Goal: Task Accomplishment & Management: Complete application form

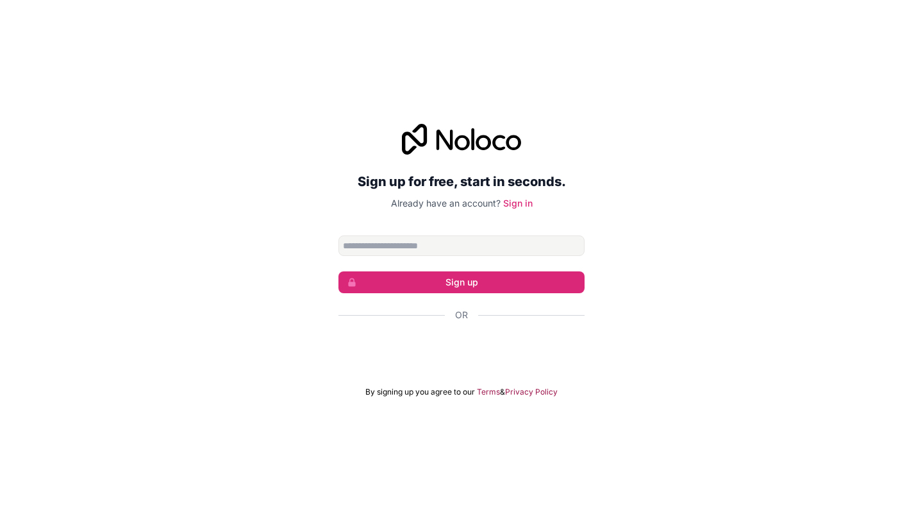
click at [385, 247] on input "Email address" at bounding box center [462, 245] width 246 height 21
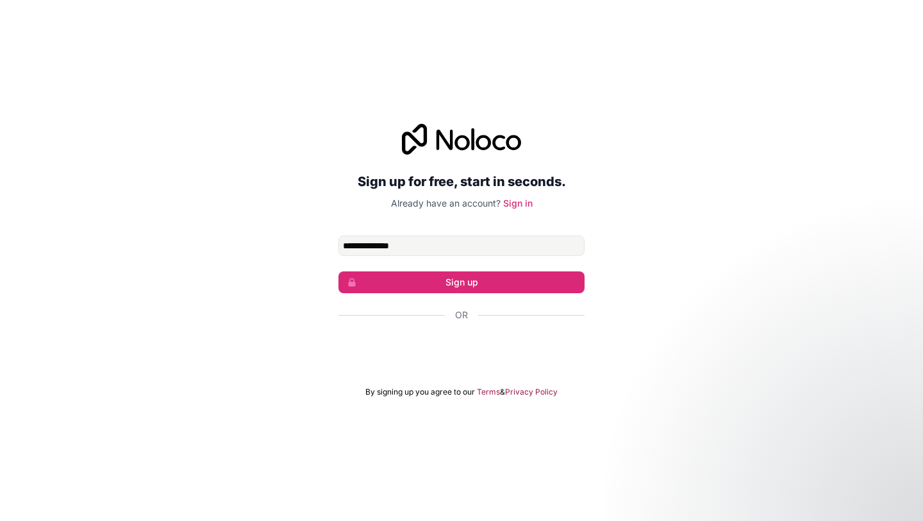
type input "**********"
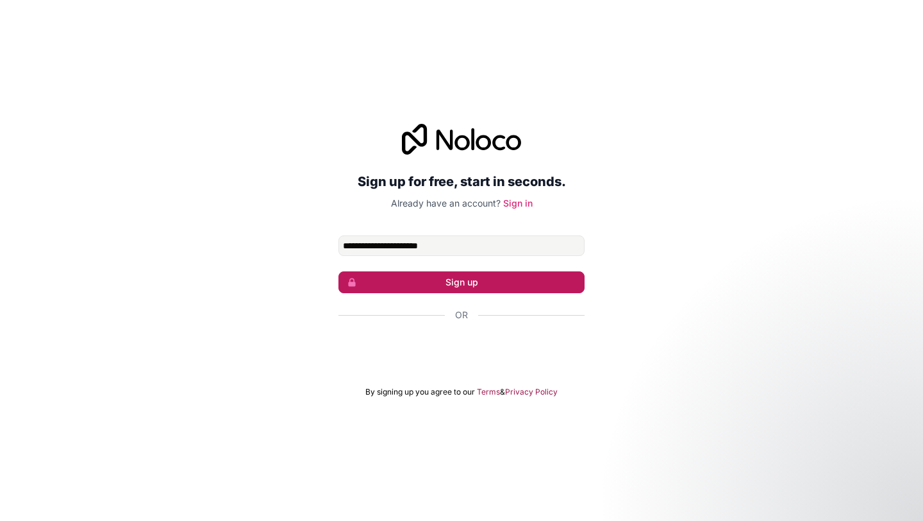
click at [494, 281] on button "Sign up" at bounding box center [462, 282] width 246 height 22
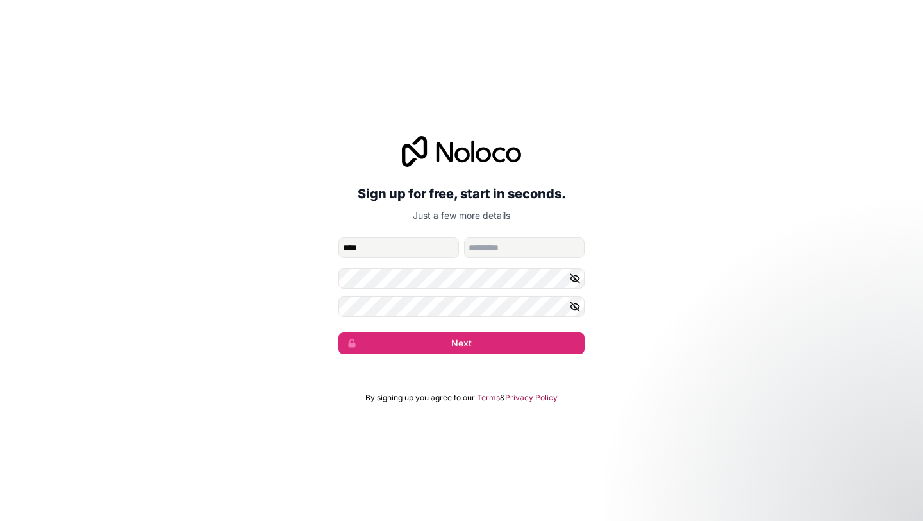
type input "****"
type input "******"
click at [573, 278] on icon "button" at bounding box center [575, 279] width 12 height 12
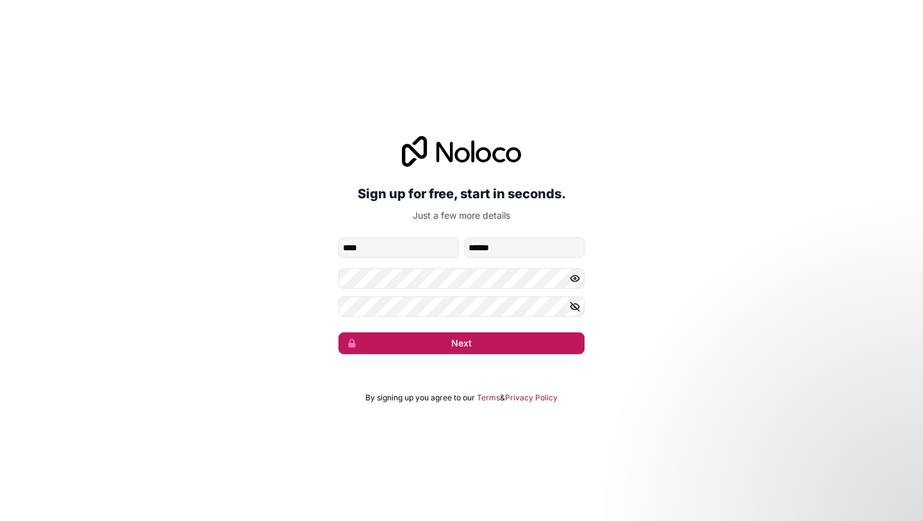
click at [454, 339] on button "Next" at bounding box center [462, 343] width 246 height 22
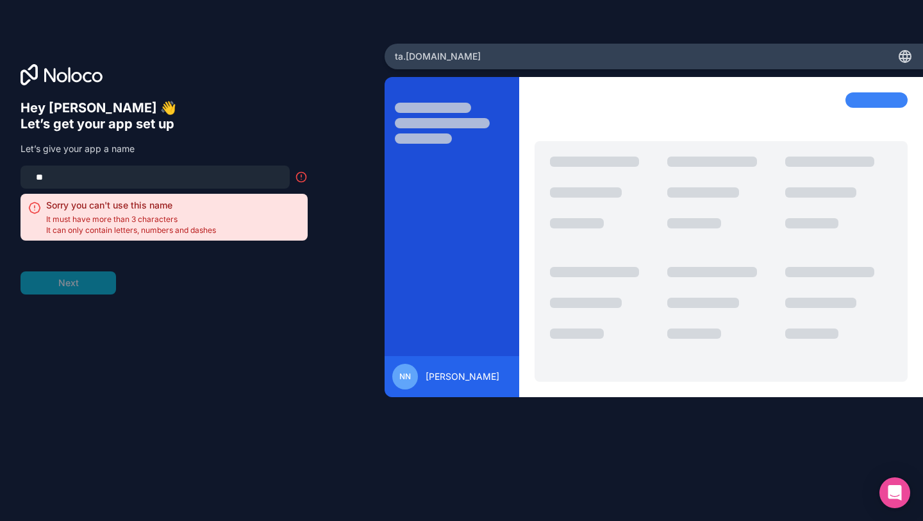
type input "*"
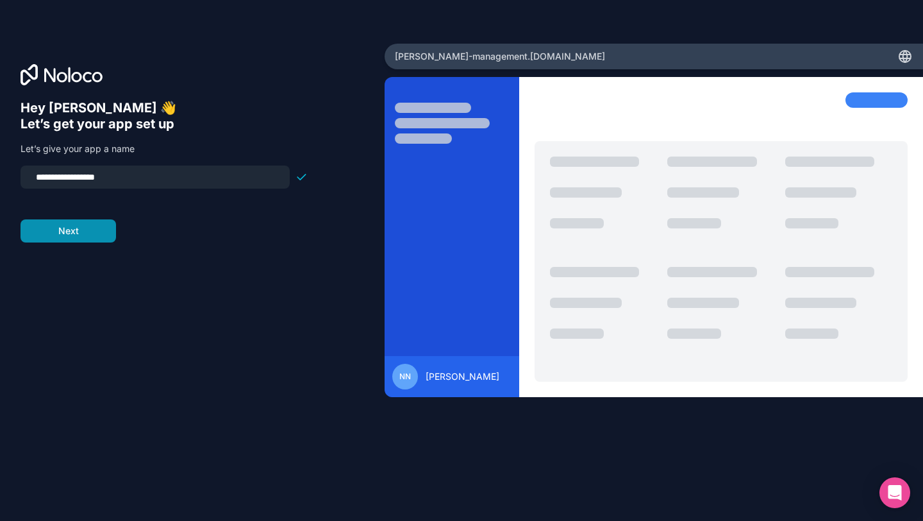
type input "**********"
click at [83, 228] on button "Next" at bounding box center [69, 230] width 96 height 23
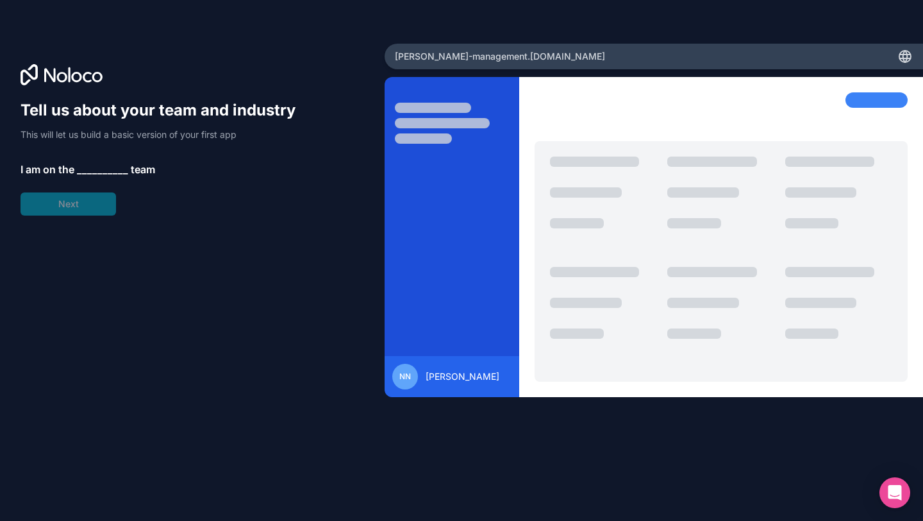
click at [102, 162] on span "__________" at bounding box center [102, 169] width 51 height 15
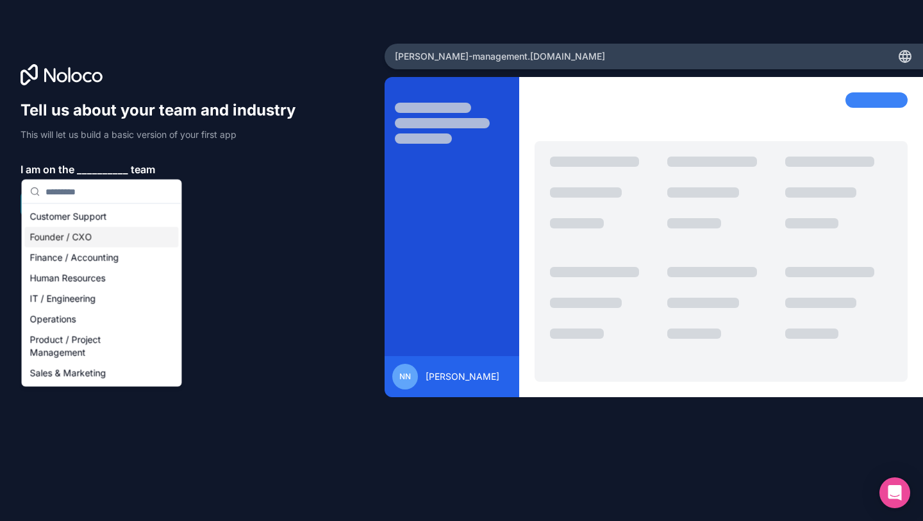
click at [84, 236] on div "Founder / CXO" at bounding box center [102, 237] width 154 height 21
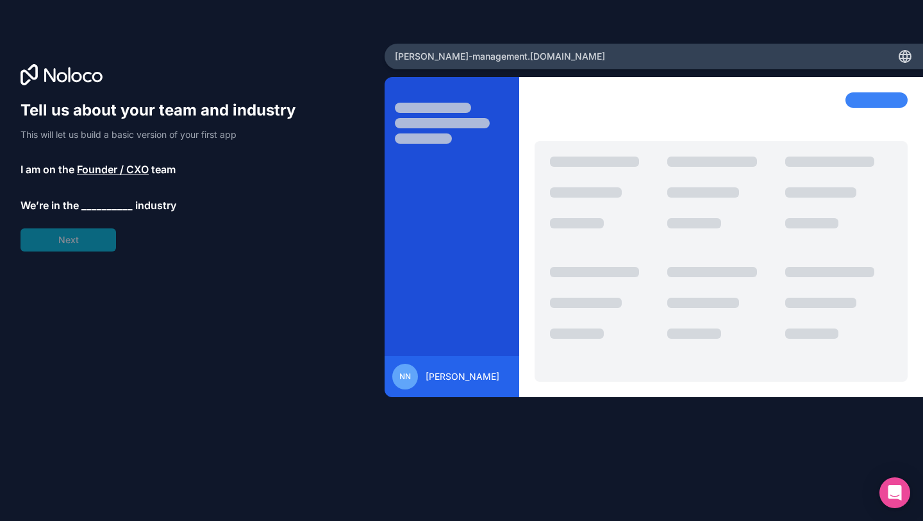
click at [104, 207] on span "__________" at bounding box center [106, 204] width 51 height 15
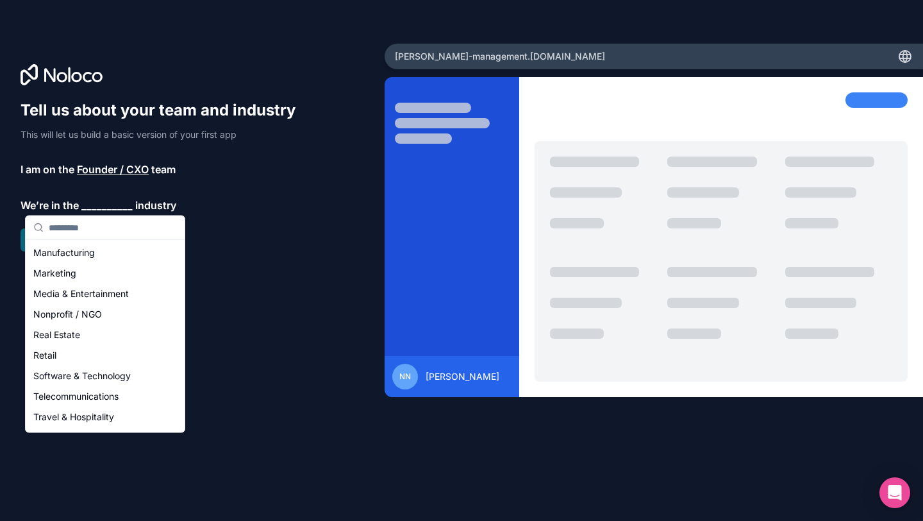
scroll to position [192, 0]
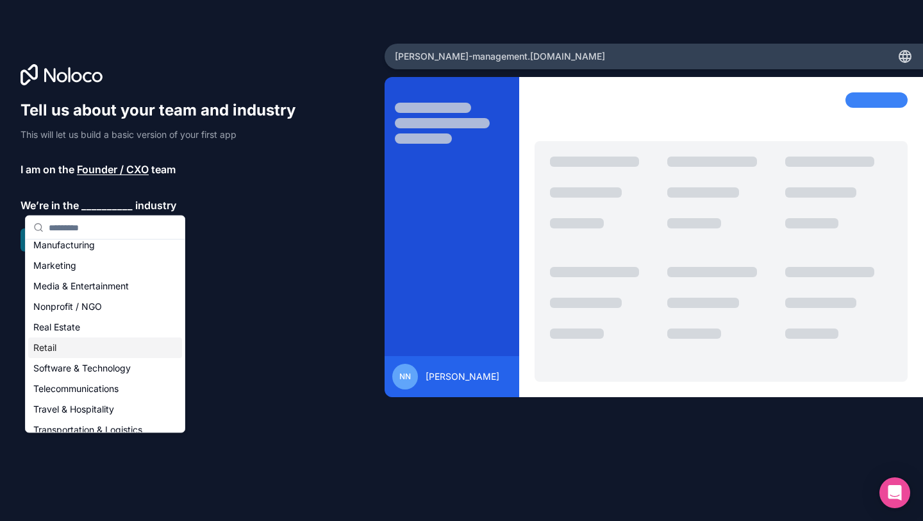
click at [99, 355] on div "Retail" at bounding box center [105, 347] width 154 height 21
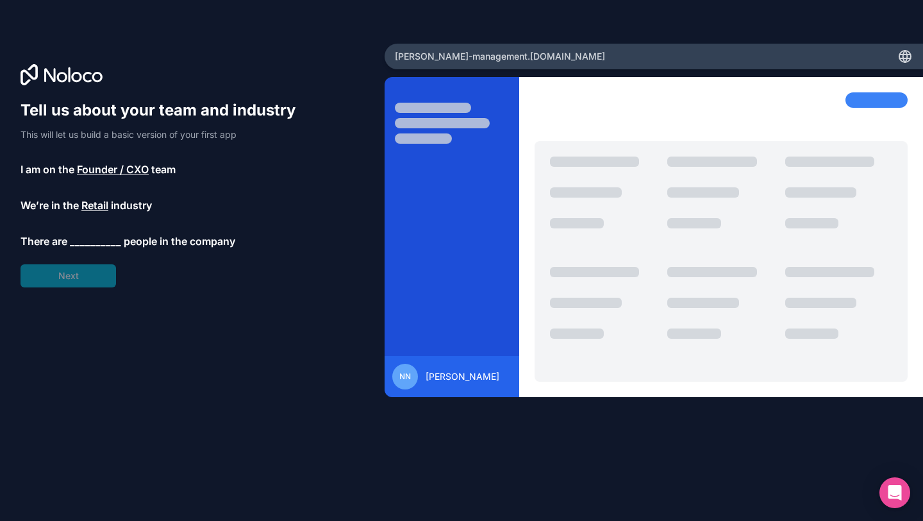
click at [95, 237] on span "__________" at bounding box center [95, 240] width 51 height 15
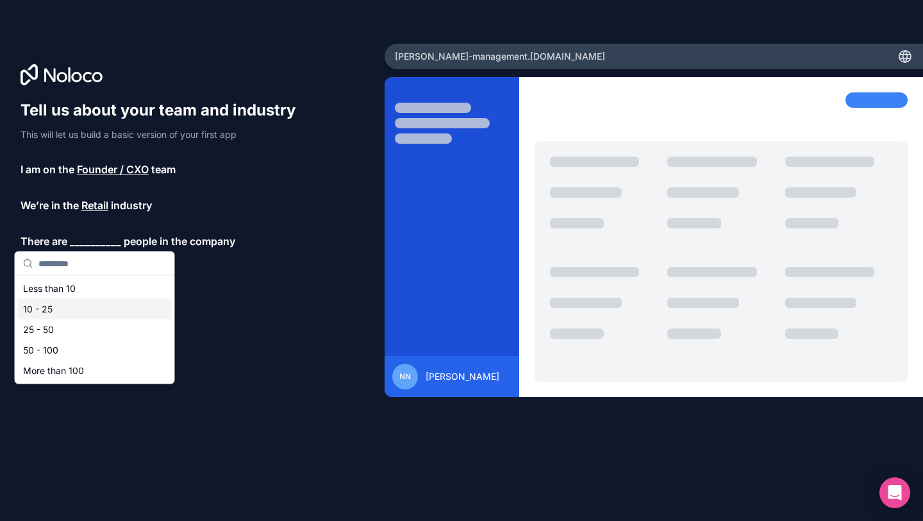
click at [75, 308] on div "10 - 25" at bounding box center [95, 309] width 154 height 21
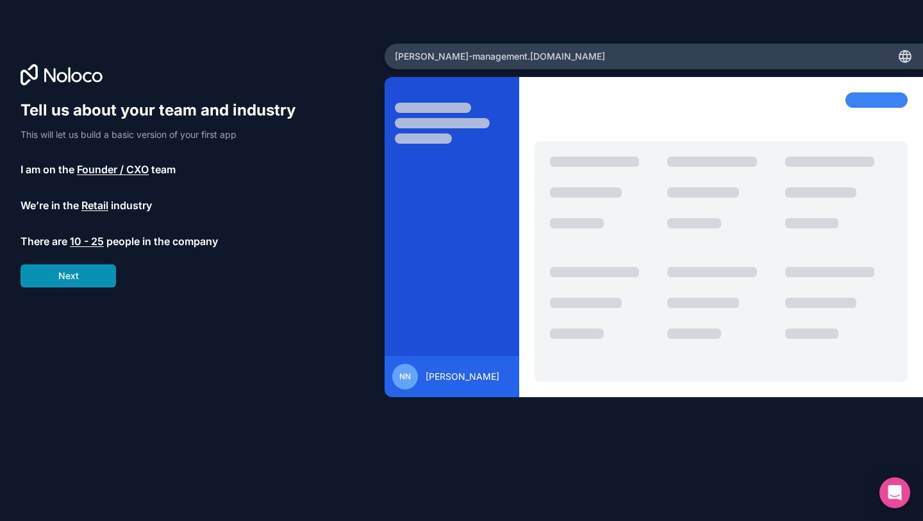
click at [92, 280] on button "Next" at bounding box center [69, 275] width 96 height 23
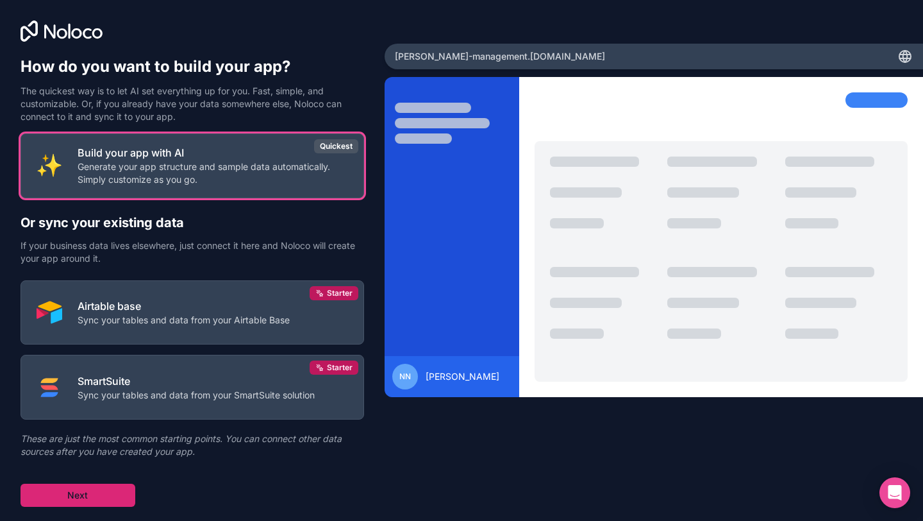
click at [96, 500] on button "Next" at bounding box center [78, 494] width 115 height 23
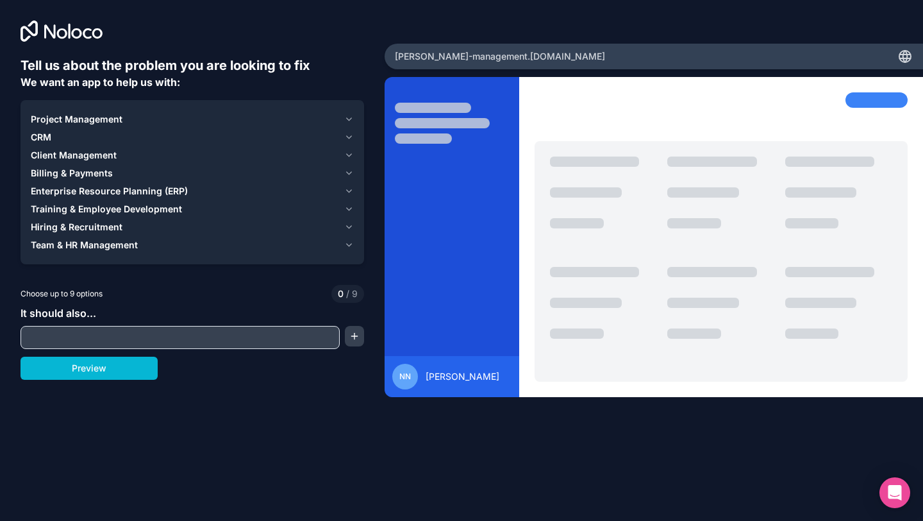
click at [102, 118] on span "Project Management" at bounding box center [77, 119] width 92 height 13
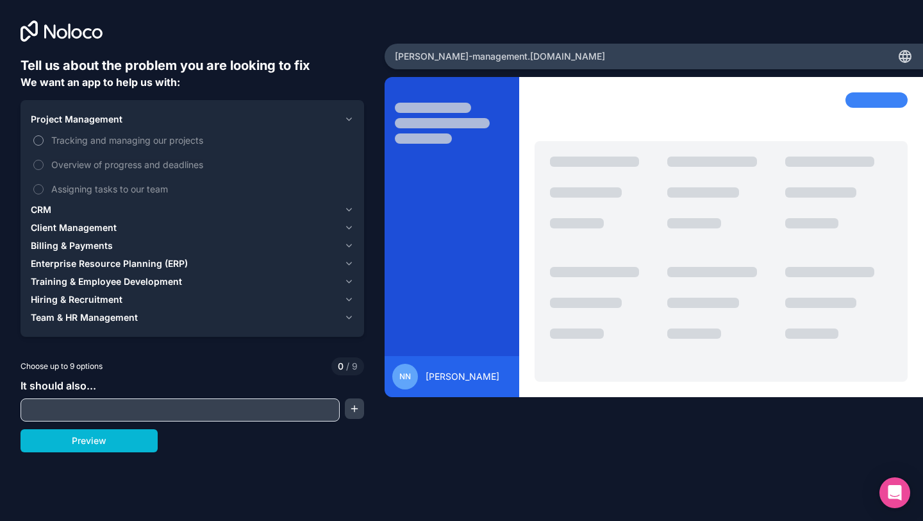
click at [46, 140] on label "Tracking and managing our projects" at bounding box center [192, 140] width 323 height 24
click at [44, 140] on button "Tracking and managing our projects" at bounding box center [38, 140] width 10 height 10
click at [46, 138] on label "Tracking and managing our projects" at bounding box center [192, 140] width 323 height 24
click at [44, 138] on button "Tracking and managing our projects" at bounding box center [38, 140] width 10 height 10
click at [39, 148] on label "Tracking and managing our projects" at bounding box center [192, 140] width 323 height 24
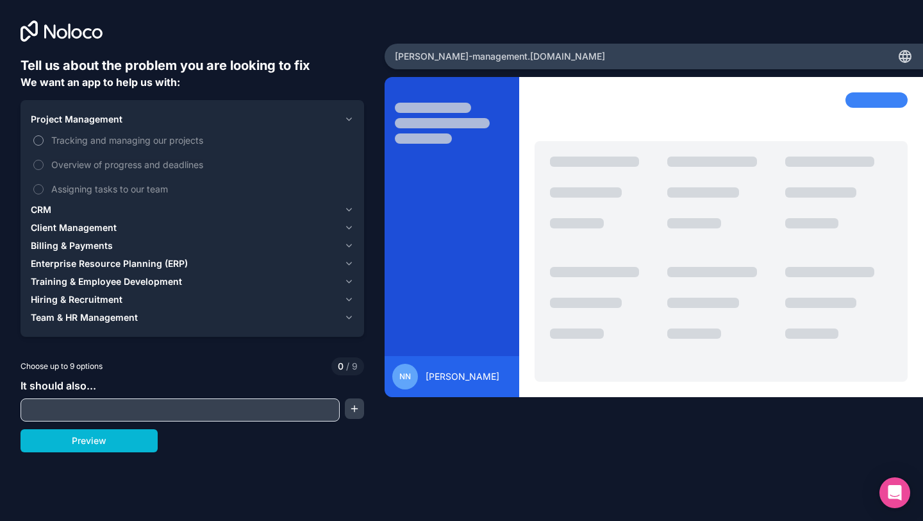
click at [39, 146] on button "Tracking and managing our projects" at bounding box center [38, 140] width 10 height 10
click at [39, 163] on button "Overview of progress and deadlines" at bounding box center [38, 165] width 10 height 10
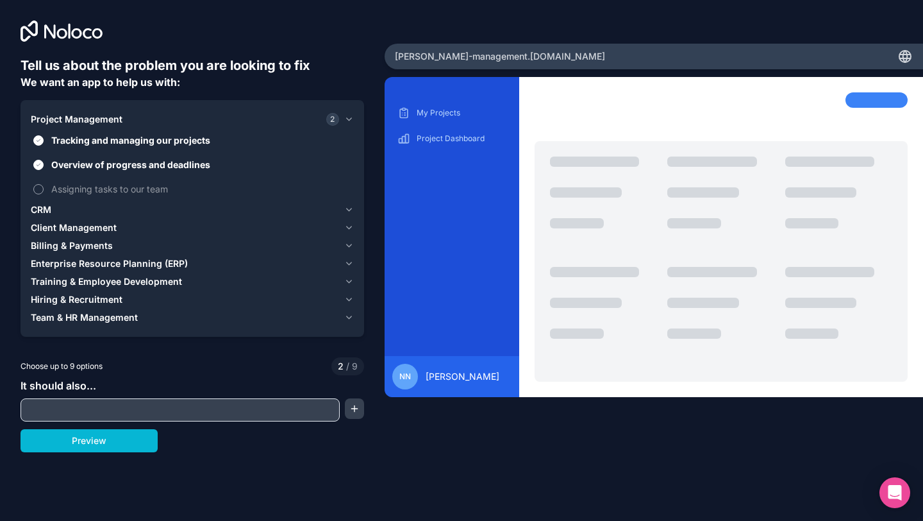
click at [40, 180] on label "Assigning tasks to our team" at bounding box center [192, 189] width 323 height 24
click at [40, 184] on button "Assigning tasks to our team" at bounding box center [38, 189] width 10 height 10
click at [58, 212] on div "CRM" at bounding box center [185, 209] width 308 height 13
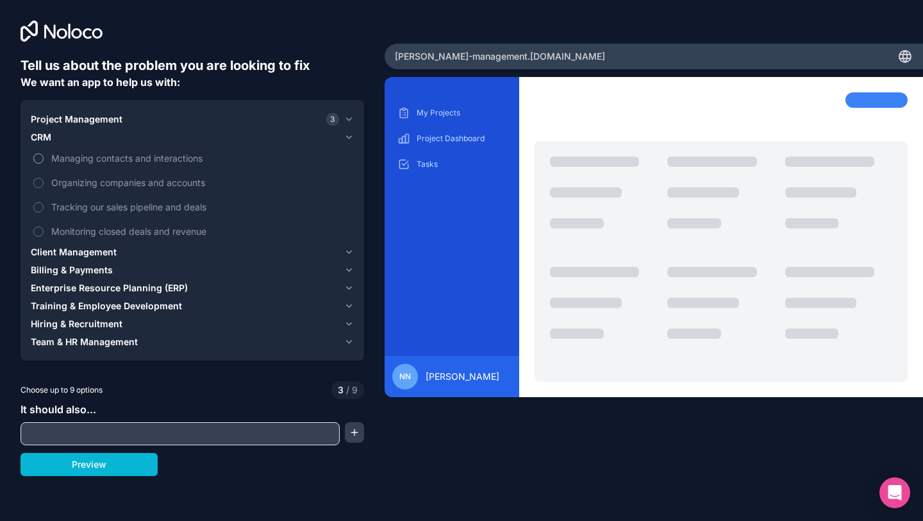
click at [61, 160] on span "Managing contacts and interactions" at bounding box center [201, 157] width 300 height 13
click at [44, 160] on button "Managing contacts and interactions" at bounding box center [38, 158] width 10 height 10
click at [61, 173] on label "Organizing companies and accounts" at bounding box center [192, 183] width 323 height 24
click at [44, 178] on button "Organizing companies and accounts" at bounding box center [38, 183] width 10 height 10
click at [60, 202] on span "Tracking our sales pipeline and deals" at bounding box center [201, 206] width 300 height 13
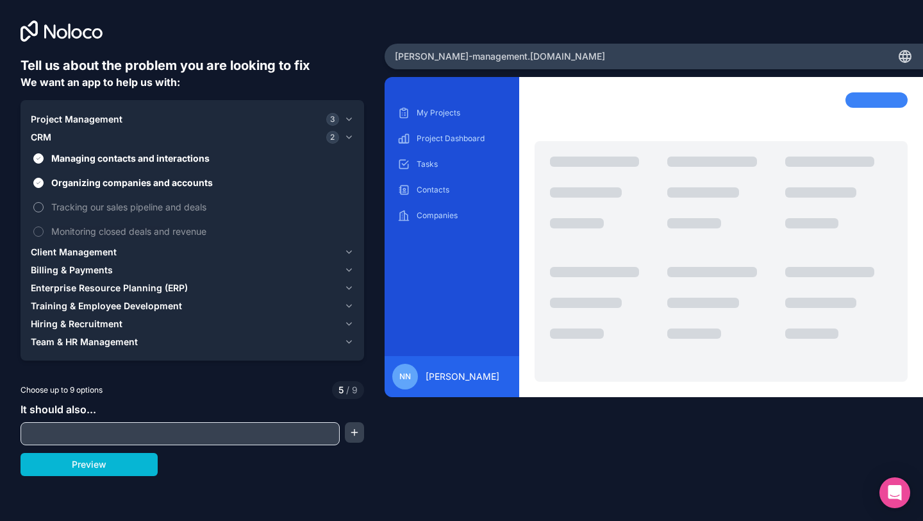
click at [44, 202] on button "Tracking our sales pipeline and deals" at bounding box center [38, 207] width 10 height 10
click at [63, 235] on span "Monitoring closed deals and revenue" at bounding box center [201, 230] width 300 height 13
click at [44, 235] on button "Monitoring closed deals and revenue" at bounding box center [38, 231] width 10 height 10
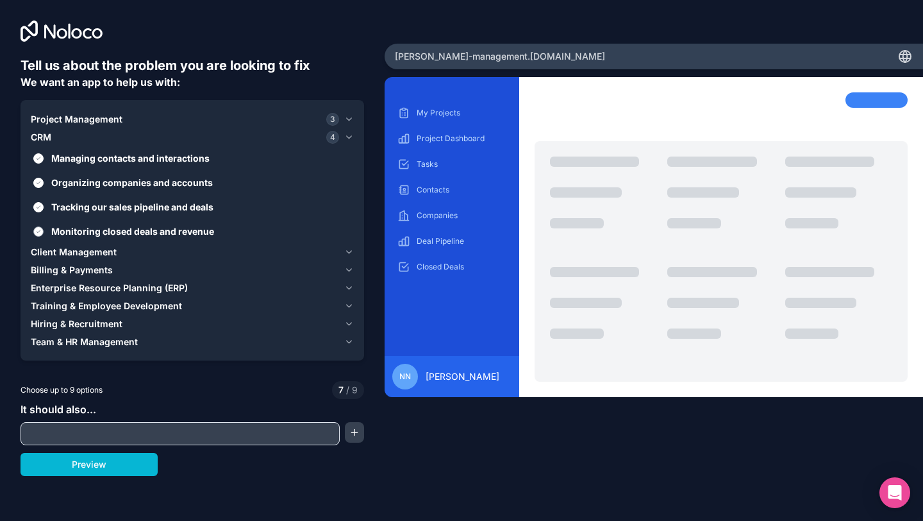
click at [72, 233] on span "Monitoring closed deals and revenue" at bounding box center [201, 230] width 300 height 13
click at [44, 233] on button "Monitoring closed deals and revenue" at bounding box center [38, 231] width 10 height 10
click at [81, 208] on span "Tracking our sales pipeline and deals" at bounding box center [201, 206] width 300 height 13
click at [44, 208] on button "Tracking our sales pipeline and deals" at bounding box center [38, 207] width 10 height 10
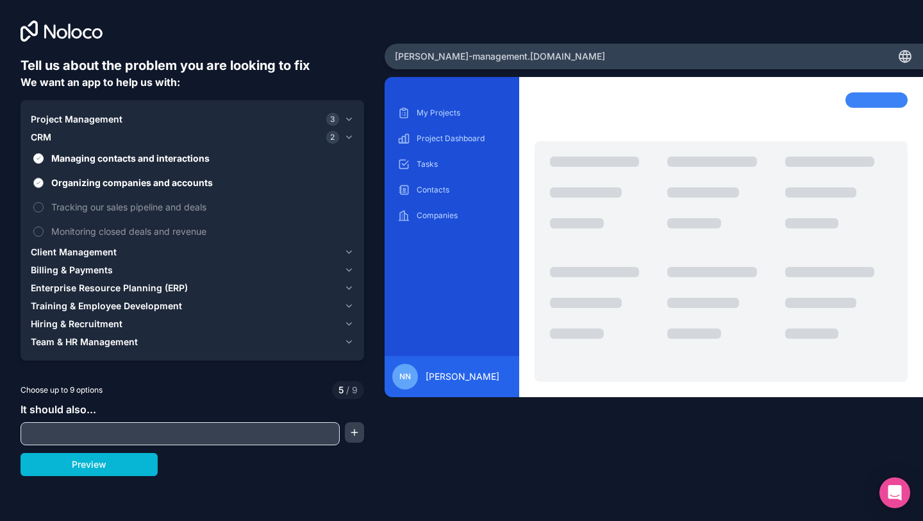
click at [90, 185] on span "Organizing companies and accounts" at bounding box center [201, 182] width 300 height 13
click at [44, 185] on button "Organizing companies and accounts" at bounding box center [38, 183] width 10 height 10
click at [90, 185] on span "Organizing companies and accounts" at bounding box center [201, 182] width 300 height 13
click at [44, 185] on button "Organizing companies and accounts" at bounding box center [38, 183] width 10 height 10
click at [90, 185] on span "Organizing companies and accounts" at bounding box center [201, 182] width 300 height 13
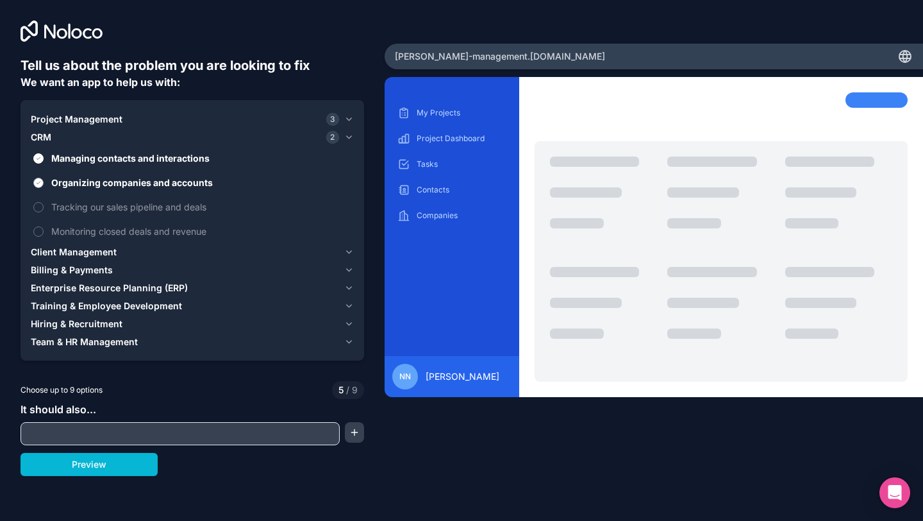
click at [44, 185] on button "Organizing companies and accounts" at bounding box center [38, 183] width 10 height 10
click at [90, 185] on span "Organizing companies and accounts" at bounding box center [201, 182] width 300 height 13
click at [44, 185] on button "Organizing companies and accounts" at bounding box center [38, 183] width 10 height 10
click at [90, 185] on span "Organizing companies and accounts" at bounding box center [201, 182] width 300 height 13
click at [44, 185] on button "Organizing companies and accounts" at bounding box center [38, 183] width 10 height 10
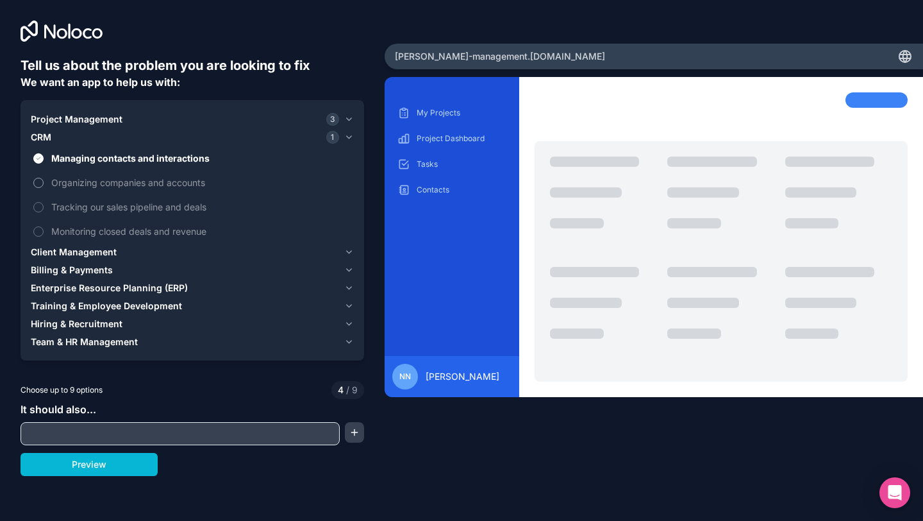
click at [90, 185] on span "Organizing companies and accounts" at bounding box center [201, 182] width 300 height 13
click at [44, 185] on button "Organizing companies and accounts" at bounding box center [38, 183] width 10 height 10
click at [88, 210] on span "Tracking our sales pipeline and deals" at bounding box center [201, 206] width 300 height 13
click at [44, 210] on button "Tracking our sales pipeline and deals" at bounding box center [38, 207] width 10 height 10
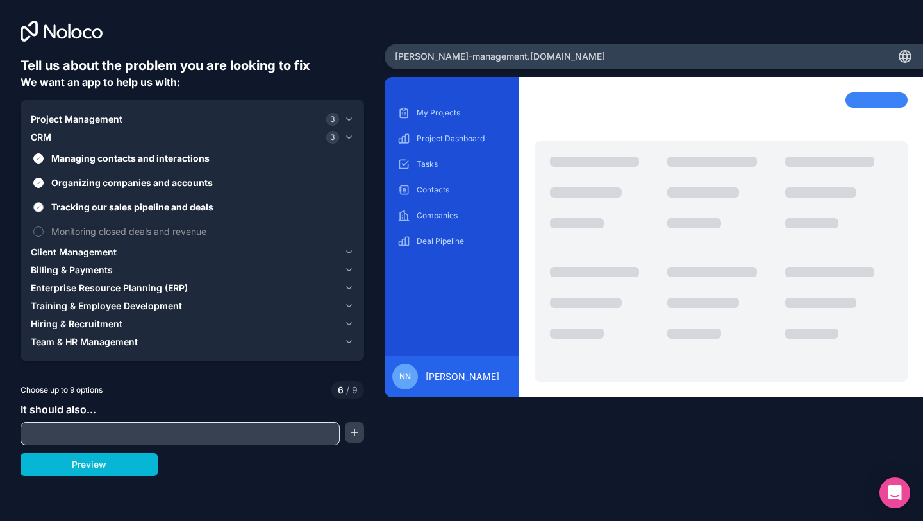
click at [88, 210] on span "Tracking our sales pipeline and deals" at bounding box center [201, 206] width 300 height 13
click at [44, 210] on button "Tracking our sales pipeline and deals" at bounding box center [38, 207] width 10 height 10
click at [88, 210] on span "Tracking our sales pipeline and deals" at bounding box center [201, 206] width 300 height 13
click at [44, 210] on button "Tracking our sales pipeline and deals" at bounding box center [38, 207] width 10 height 10
click at [88, 210] on span "Tracking our sales pipeline and deals" at bounding box center [201, 206] width 300 height 13
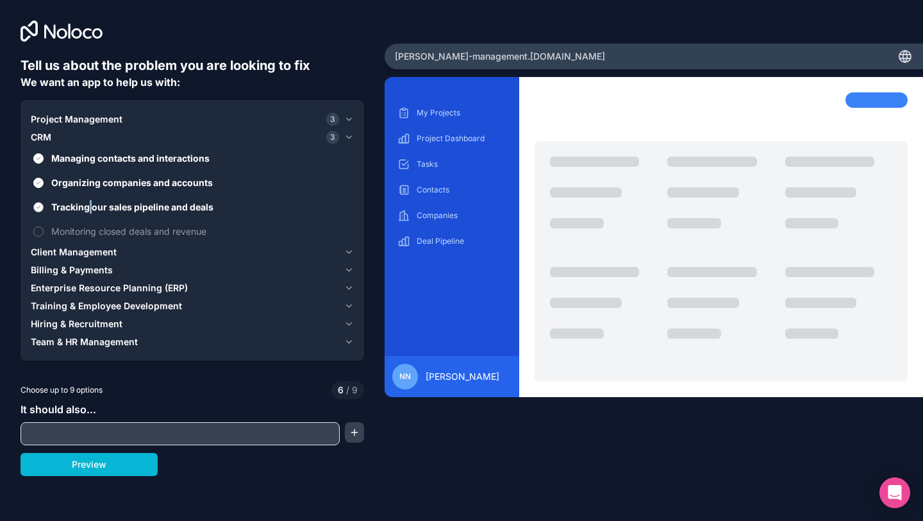
click at [44, 210] on button "Tracking our sales pipeline and deals" at bounding box center [38, 207] width 10 height 10
click at [87, 244] on button "Client Management" at bounding box center [192, 252] width 323 height 18
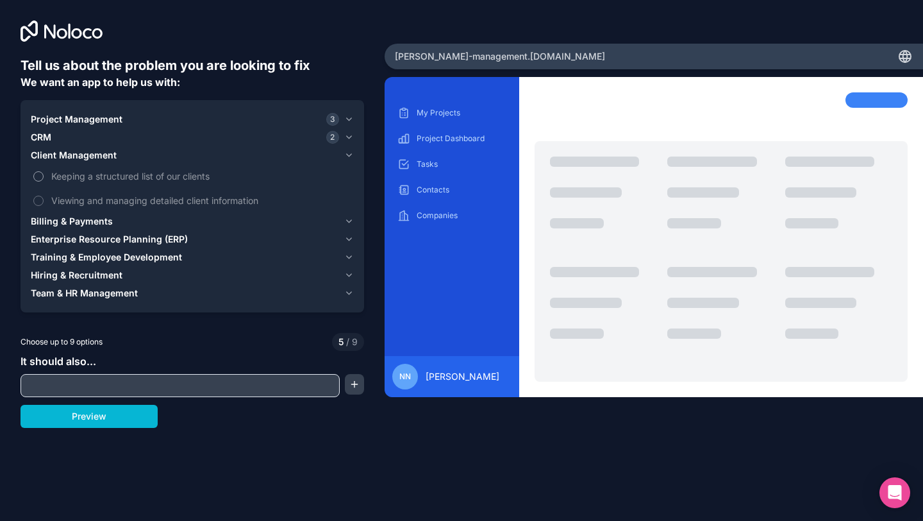
click at [100, 174] on span "Keeping a structured list of our clients" at bounding box center [201, 175] width 300 height 13
click at [44, 174] on button "Keeping a structured list of our clients" at bounding box center [38, 176] width 10 height 10
click at [100, 178] on span "Keeping a structured list of our clients" at bounding box center [201, 175] width 300 height 13
click at [44, 178] on button "Keeping a structured list of our clients" at bounding box center [38, 176] width 10 height 10
click at [100, 178] on span "Keeping a structured list of our clients" at bounding box center [201, 175] width 300 height 13
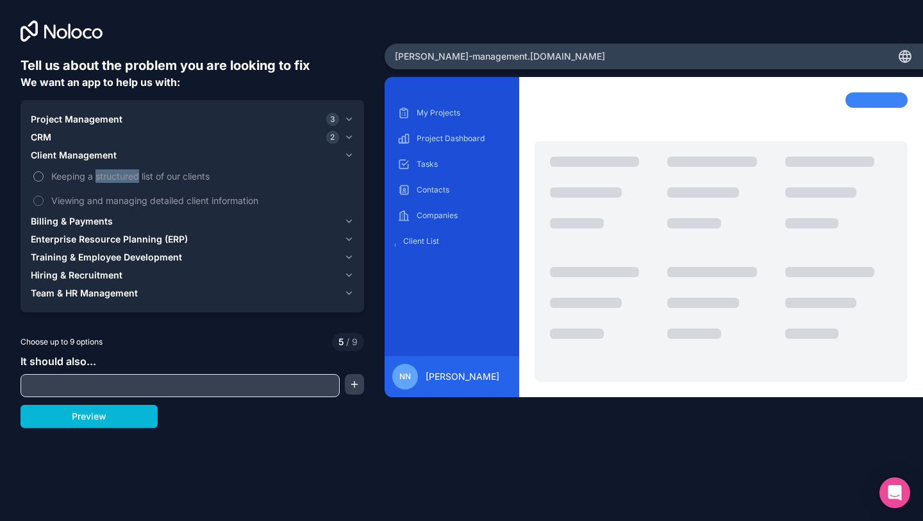
click at [44, 178] on button "Keeping a structured list of our clients" at bounding box center [38, 176] width 10 height 10
click at [100, 201] on span "Viewing and managing detailed client information" at bounding box center [201, 200] width 300 height 13
click at [44, 201] on button "Viewing and managing detailed client information" at bounding box center [38, 201] width 10 height 10
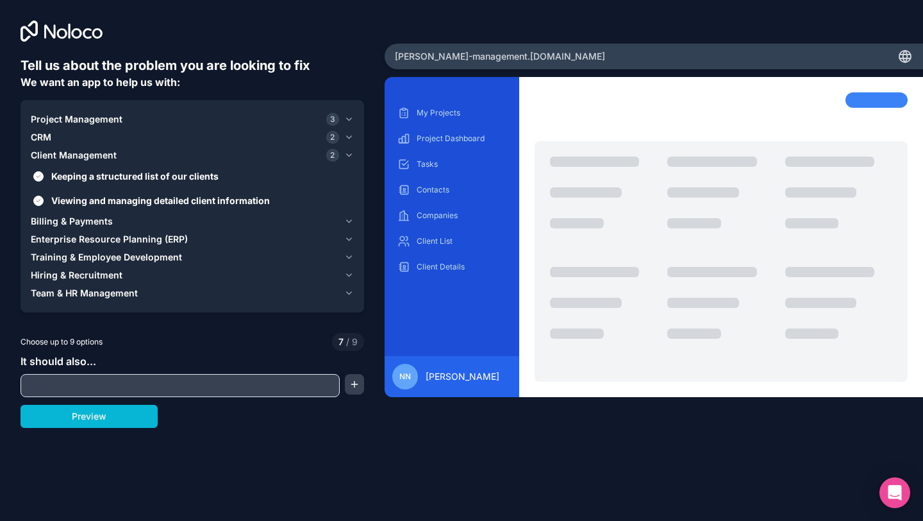
click at [96, 218] on span "Billing & Payments" at bounding box center [72, 221] width 82 height 13
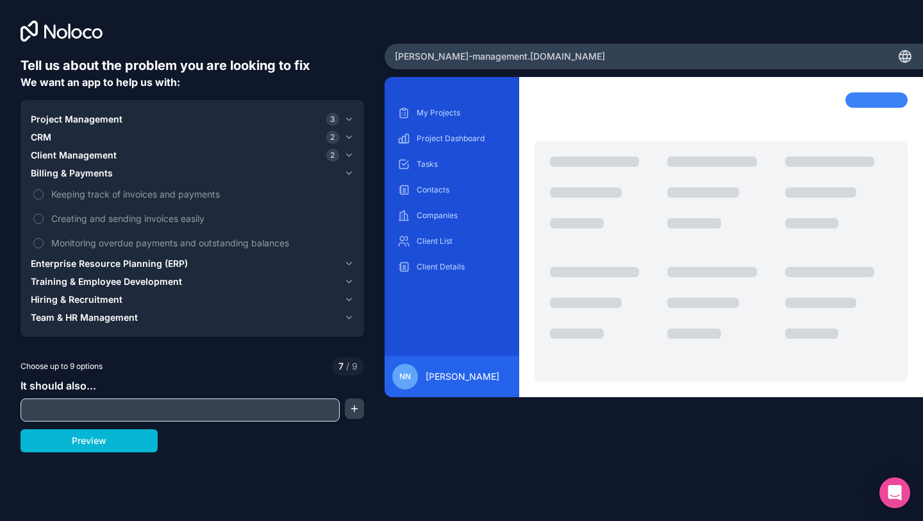
click at [92, 261] on span "Enterprise Resource Planning (ERP)" at bounding box center [109, 263] width 157 height 13
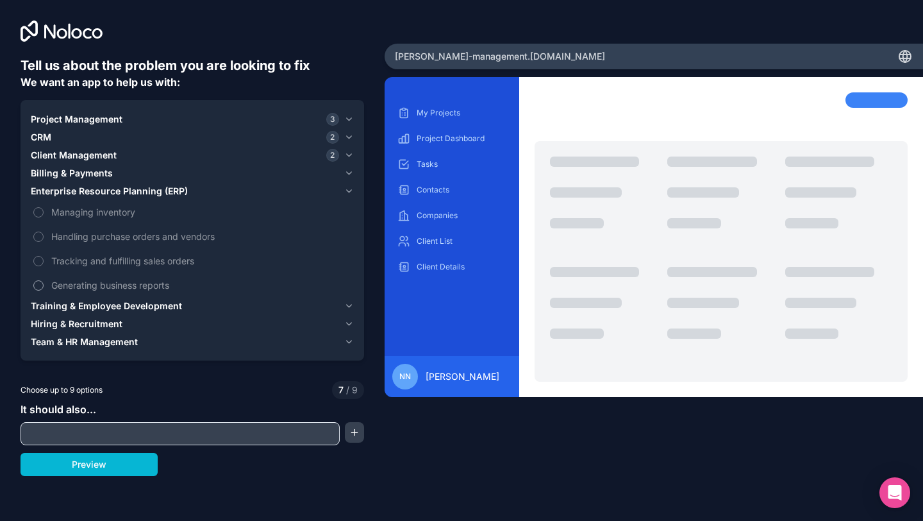
click at [94, 280] on span "Generating business reports" at bounding box center [201, 284] width 300 height 13
click at [44, 280] on button "Generating business reports" at bounding box center [38, 285] width 10 height 10
click at [96, 310] on span "Training & Employee Development" at bounding box center [106, 305] width 151 height 13
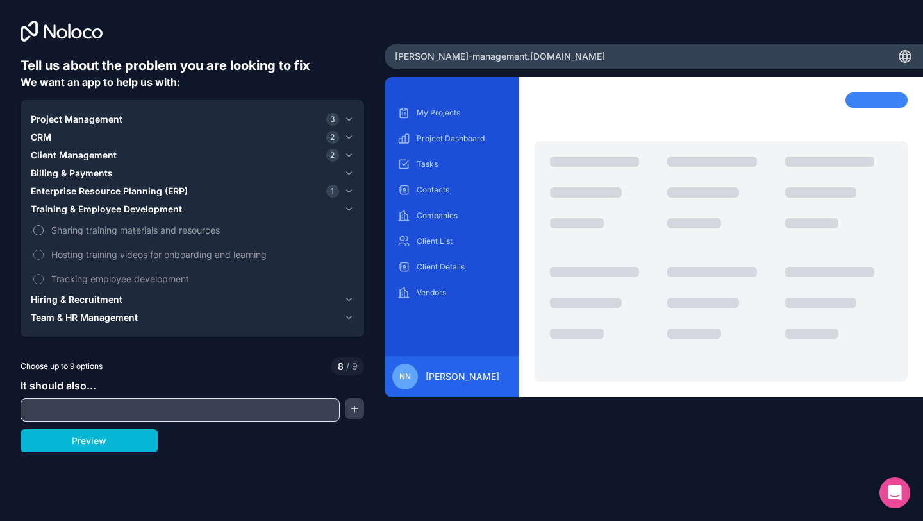
click at [110, 234] on span "Sharing training materials and resources" at bounding box center [201, 229] width 300 height 13
click at [44, 234] on button "Sharing training materials and resources" at bounding box center [38, 230] width 10 height 10
click at [103, 259] on span "Hosting training videos for onboarding and learning" at bounding box center [201, 253] width 300 height 13
click at [98, 253] on span "Hosting training videos for onboarding and learning" at bounding box center [201, 253] width 300 height 13
click at [51, 260] on span "Hosting training videos for onboarding and learning" at bounding box center [201, 253] width 300 height 13
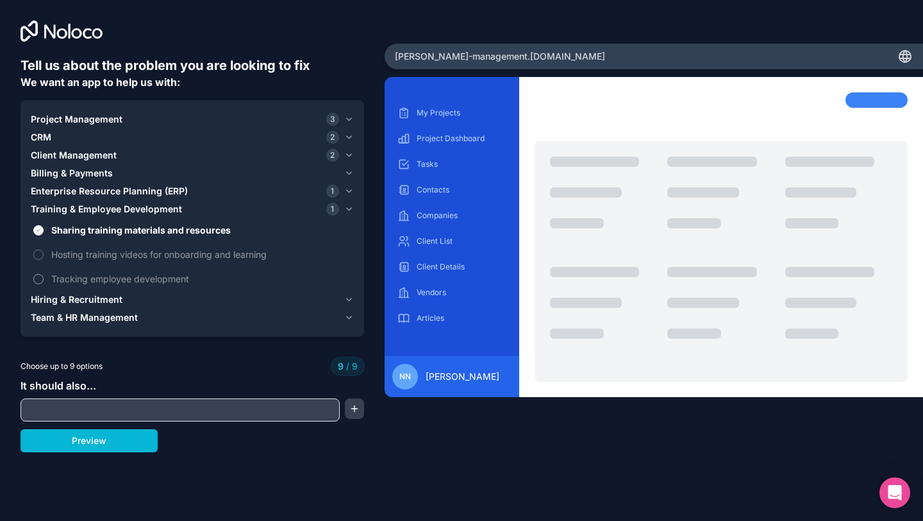
click at [41, 284] on label "Tracking employee development" at bounding box center [192, 279] width 323 height 24
click at [96, 299] on span "Hiring & Recruitment" at bounding box center [77, 299] width 92 height 13
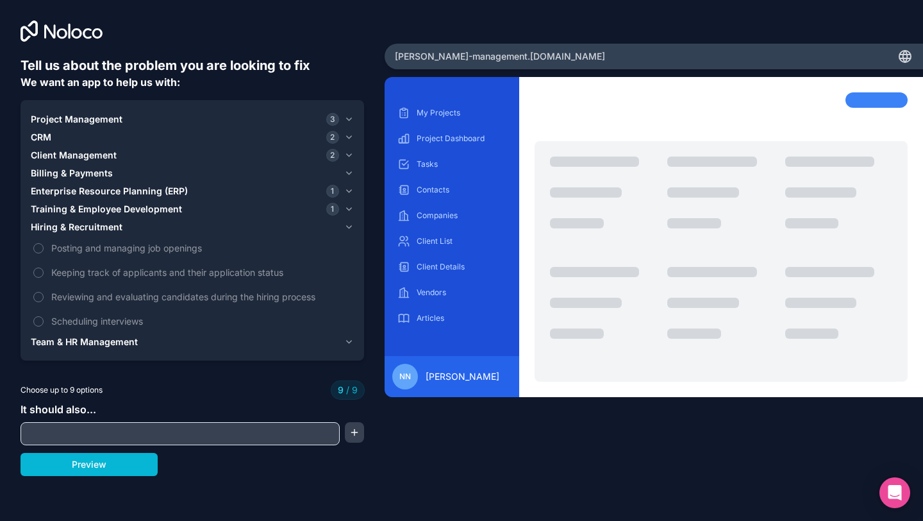
click at [129, 109] on div "Project Management 3 CRM 2 Client Management 2 Billing & Payments Enterprise Re…" at bounding box center [193, 230] width 344 height 261
click at [128, 124] on div "Project Management 3" at bounding box center [185, 119] width 308 height 13
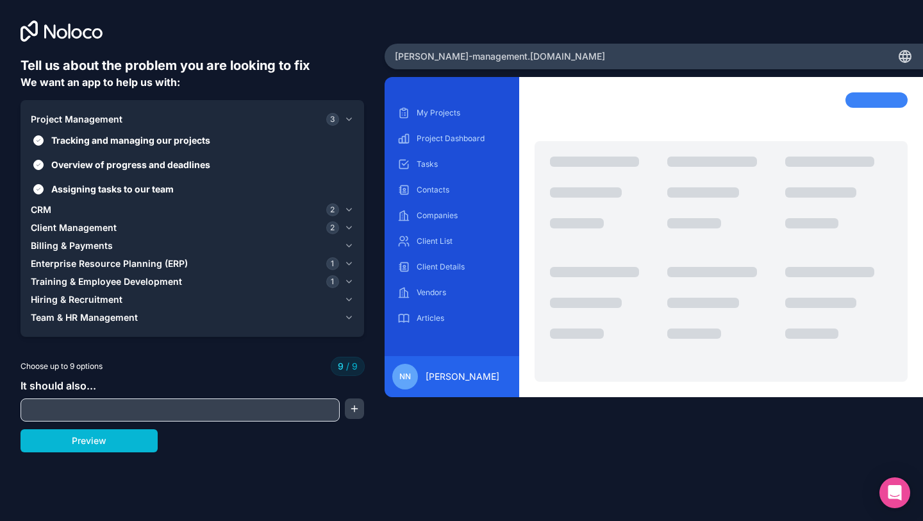
click at [61, 208] on div "CRM 2" at bounding box center [185, 209] width 308 height 13
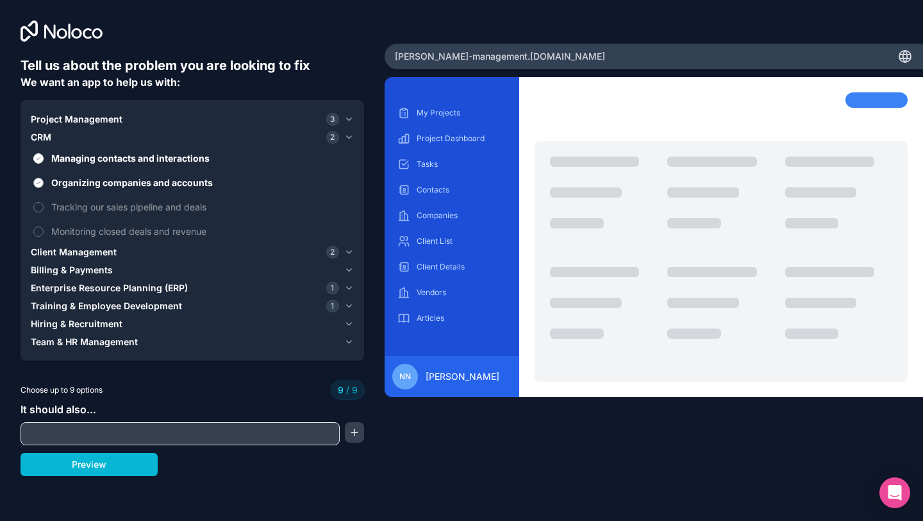
click at [37, 183] on button "Organizing companies and accounts" at bounding box center [38, 183] width 10 height 10
click at [74, 181] on span "Organizing companies and accounts" at bounding box center [201, 182] width 300 height 13
click at [44, 181] on button "Organizing companies and accounts" at bounding box center [38, 183] width 10 height 10
click at [40, 182] on button "Organizing companies and accounts" at bounding box center [38, 183] width 10 height 10
click at [79, 254] on span "Client Management" at bounding box center [74, 252] width 86 height 13
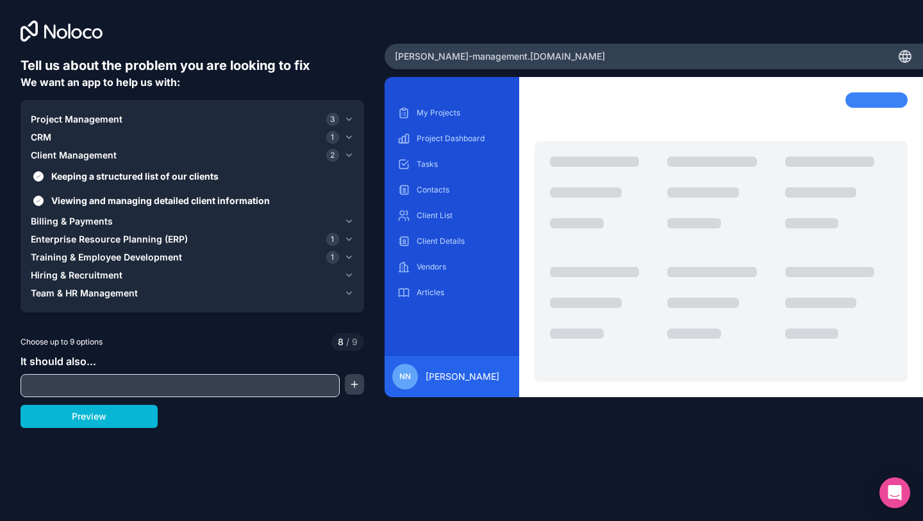
click at [45, 152] on span "Client Management" at bounding box center [74, 155] width 86 height 13
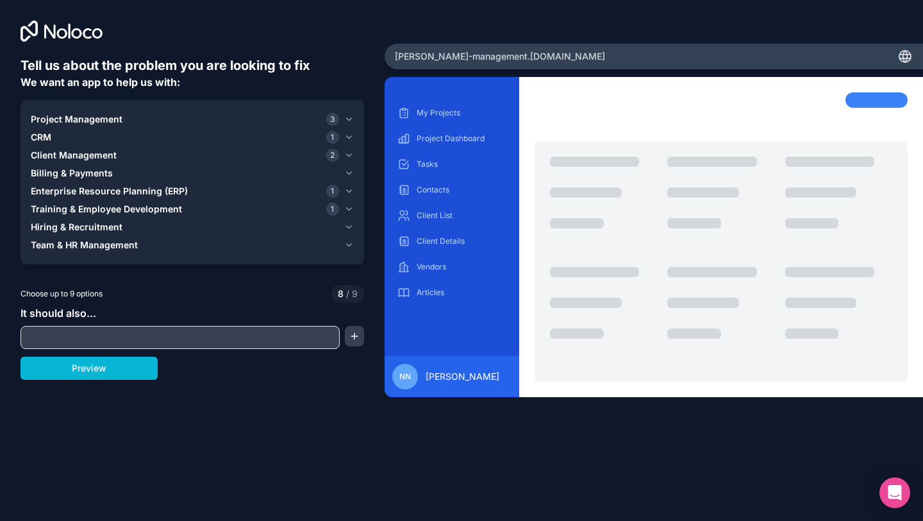
click at [249, 136] on div "CRM 1" at bounding box center [185, 137] width 308 height 13
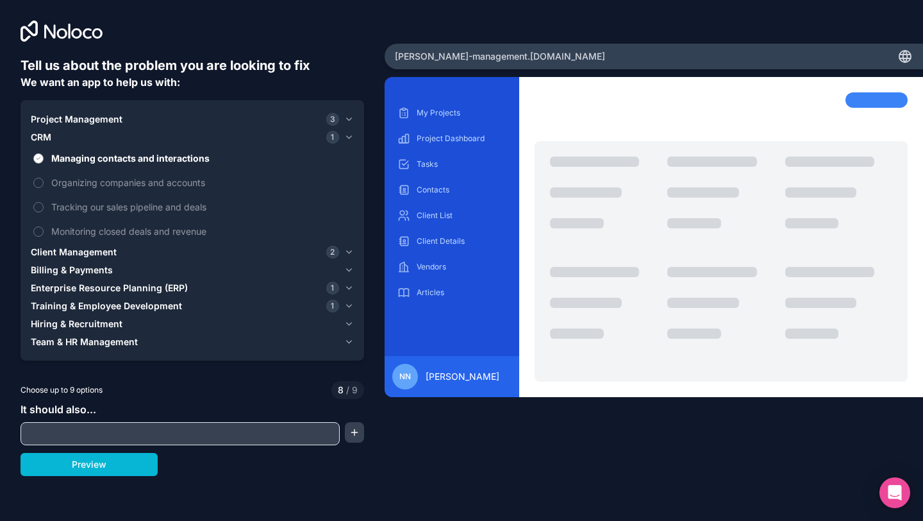
click at [35, 161] on button "Managing contacts and interactions" at bounding box center [38, 158] width 10 height 10
click at [171, 252] on div "Client Management 2" at bounding box center [185, 252] width 308 height 13
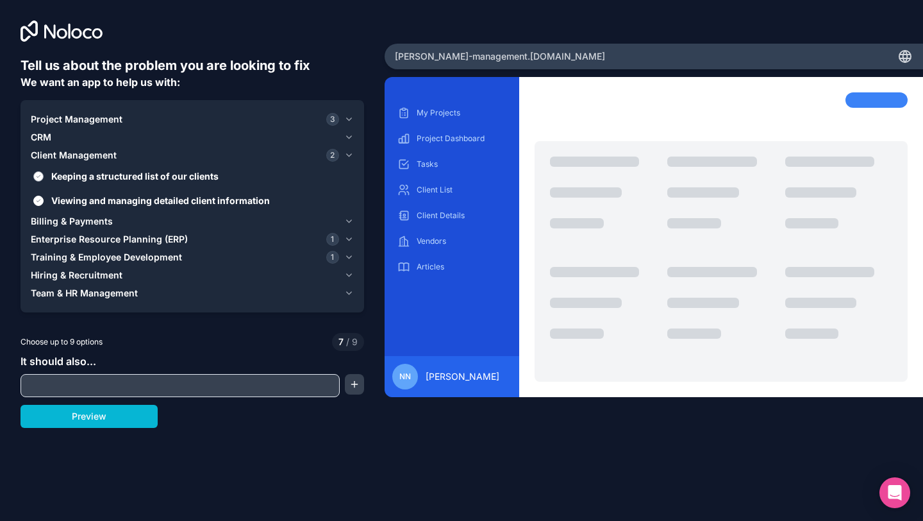
click at [40, 177] on button "Keeping a structured list of our clients" at bounding box center [38, 176] width 10 height 10
click at [42, 200] on button "Viewing and managing detailed client information" at bounding box center [38, 201] width 10 height 10
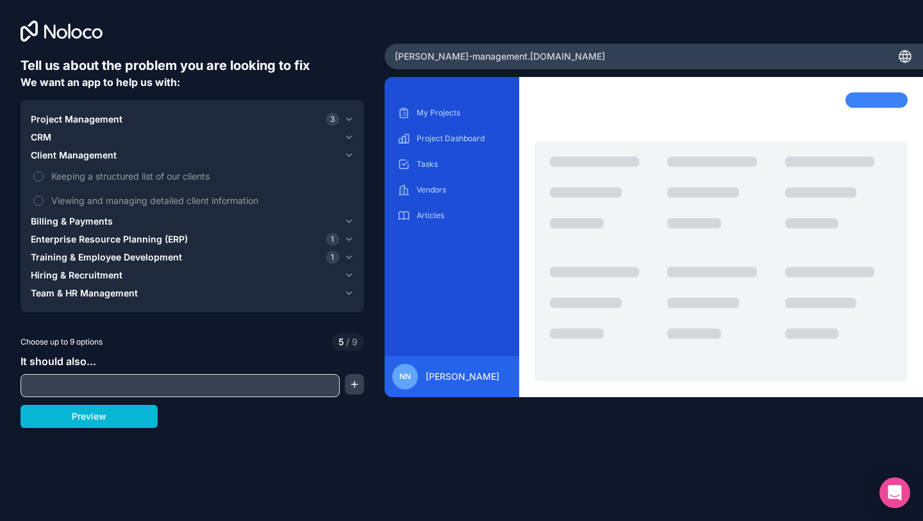
click at [117, 240] on span "Enterprise Resource Planning (ERP)" at bounding box center [109, 239] width 157 height 13
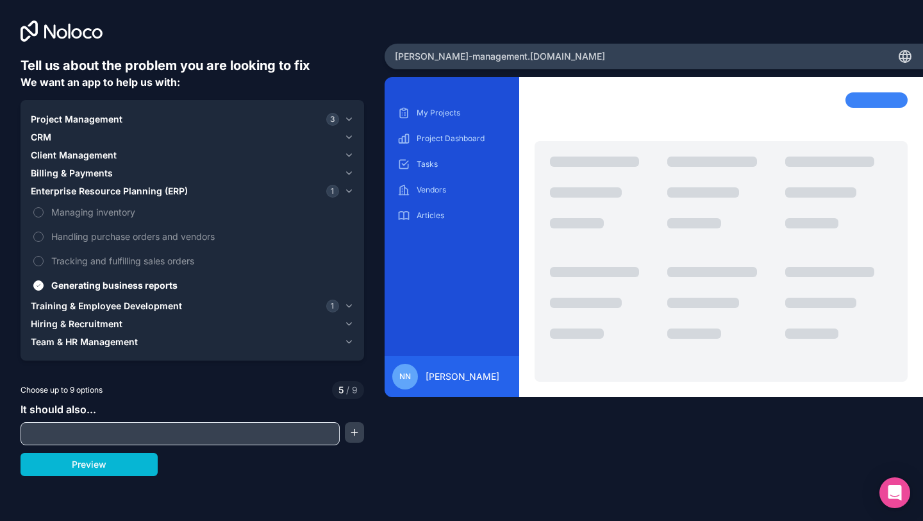
click at [64, 301] on span "Training & Employee Development" at bounding box center [106, 305] width 151 height 13
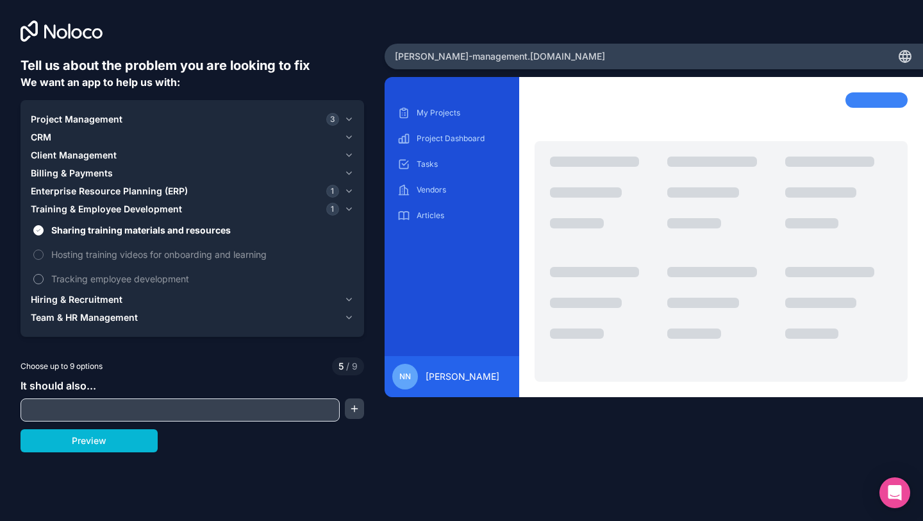
click at [44, 283] on label "Tracking employee development" at bounding box center [192, 279] width 323 height 24
click at [44, 283] on button "Tracking employee development" at bounding box center [38, 279] width 10 height 10
click at [40, 283] on label "Tracking employee development" at bounding box center [192, 279] width 323 height 24
click at [40, 283] on button "Tracking employee development" at bounding box center [38, 279] width 10 height 10
click at [40, 283] on label "Tracking employee development" at bounding box center [192, 279] width 323 height 24
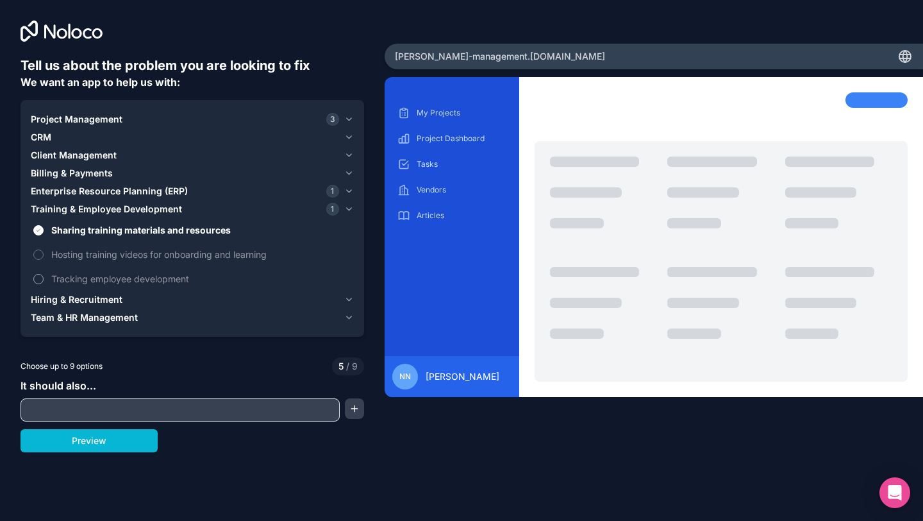
click at [40, 283] on button "Tracking employee development" at bounding box center [38, 279] width 10 height 10
click at [38, 229] on button "Sharing training materials and resources" at bounding box center [38, 230] width 10 height 10
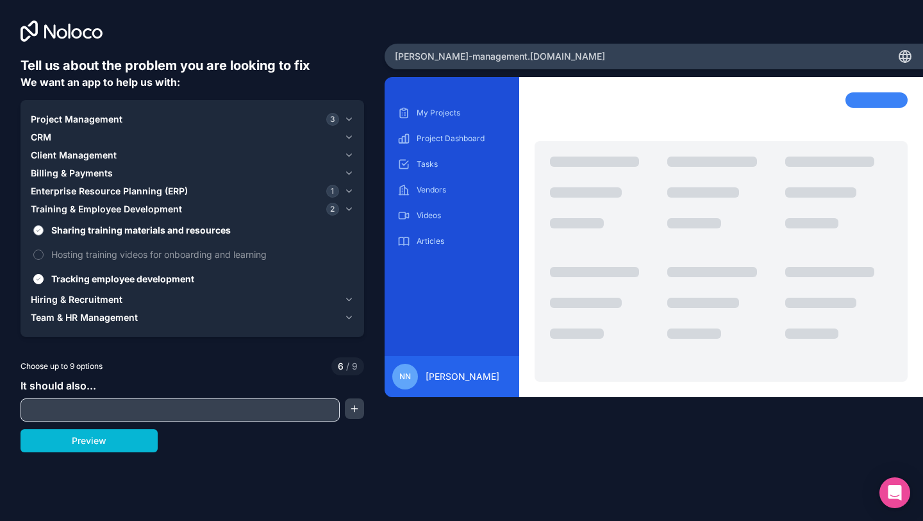
click at [38, 229] on button "Sharing training materials and resources" at bounding box center [38, 230] width 10 height 10
click at [41, 228] on button "Sharing training materials and resources" at bounding box center [38, 230] width 10 height 10
click at [44, 278] on label "Tracking employee development" at bounding box center [192, 279] width 323 height 24
click at [44, 278] on button "Tracking employee development" at bounding box center [38, 279] width 10 height 10
click at [42, 278] on button "Tracking employee development" at bounding box center [38, 279] width 10 height 10
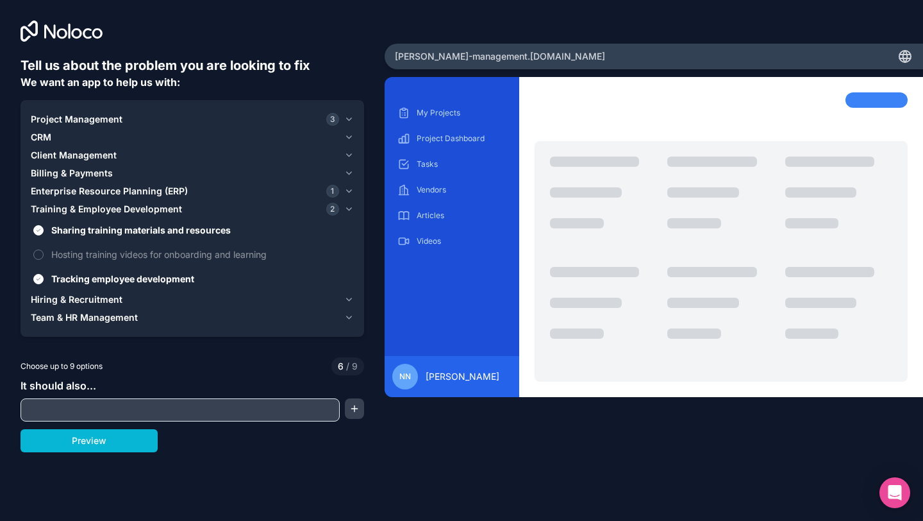
click at [68, 300] on span "Hiring & Recruitment" at bounding box center [77, 299] width 92 height 13
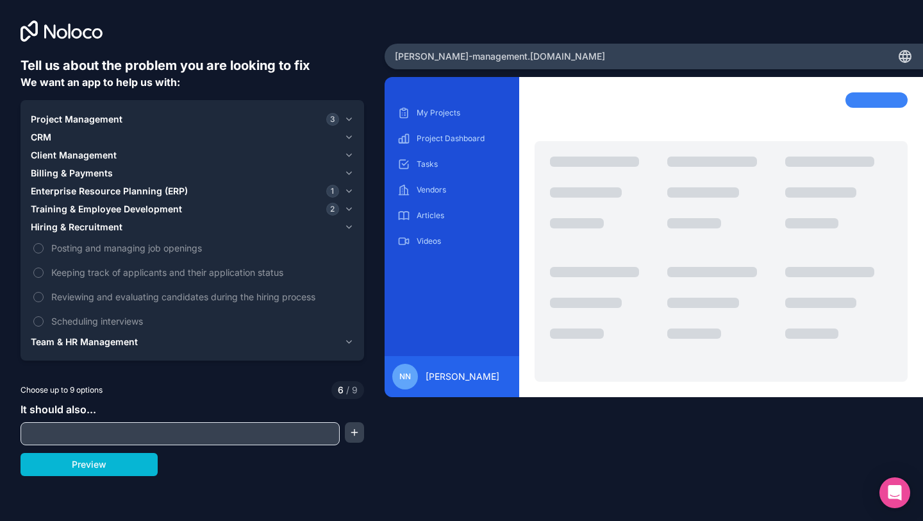
click at [101, 346] on span "Team & HR Management" at bounding box center [84, 341] width 107 height 13
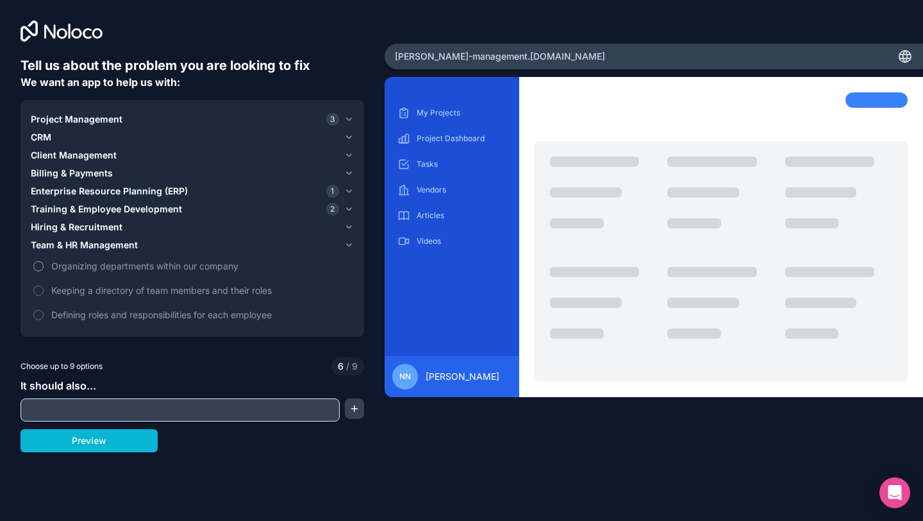
click at [126, 270] on span "Organizing departments within our company" at bounding box center [201, 265] width 300 height 13
click at [44, 270] on button "Organizing departments within our company" at bounding box center [38, 266] width 10 height 10
click at [116, 294] on span "Keeping a directory of team members and their roles" at bounding box center [201, 289] width 300 height 13
click at [44, 294] on button "Keeping a directory of team members and their roles" at bounding box center [38, 290] width 10 height 10
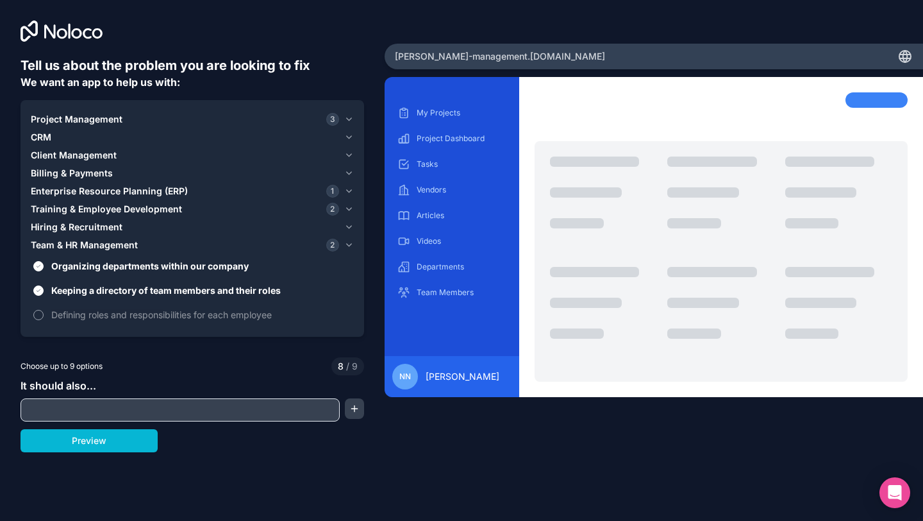
click at [110, 317] on span "Defining roles and responsibilities for each employee" at bounding box center [201, 314] width 300 height 13
click at [44, 317] on button "Defining roles and responsibilities for each employee" at bounding box center [38, 315] width 10 height 10
click at [150, 187] on span "Enterprise Resource Planning (ERP)" at bounding box center [109, 191] width 157 height 13
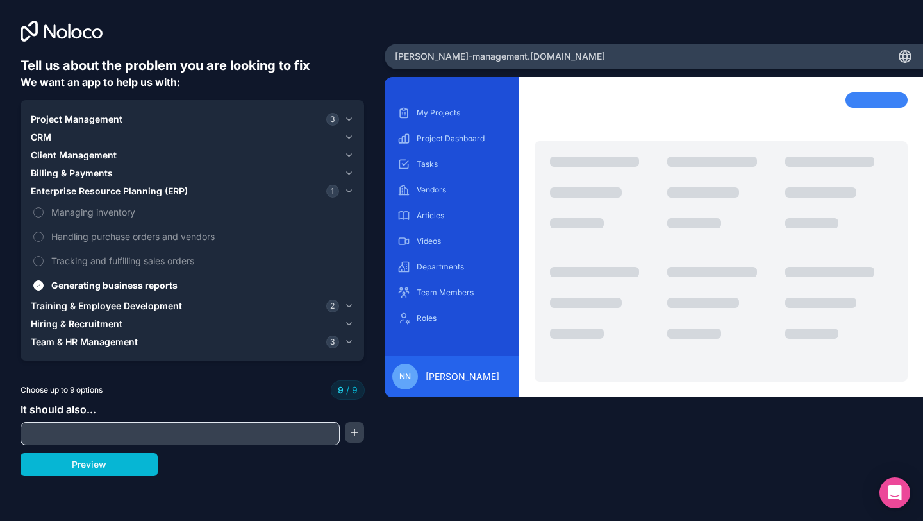
click at [150, 187] on span "Enterprise Resource Planning (ERP)" at bounding box center [109, 191] width 157 height 13
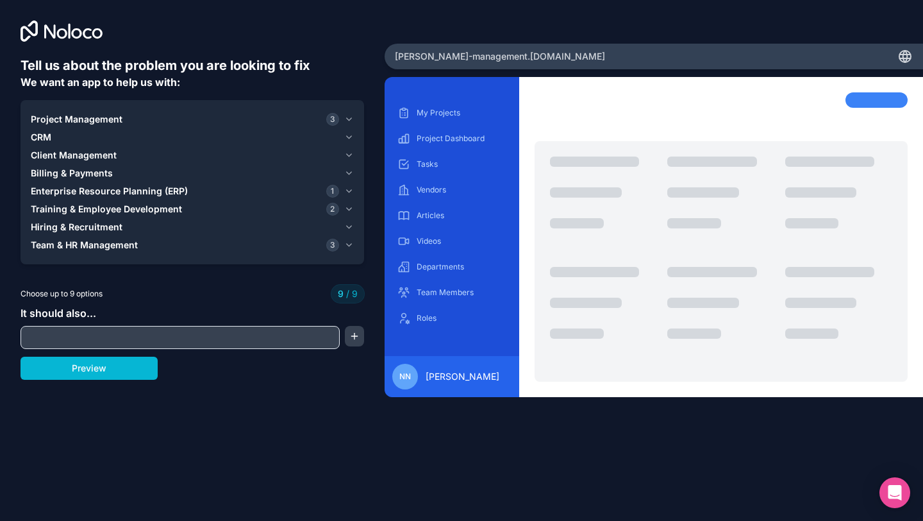
click at [152, 169] on div "Billing & Payments" at bounding box center [185, 173] width 308 height 13
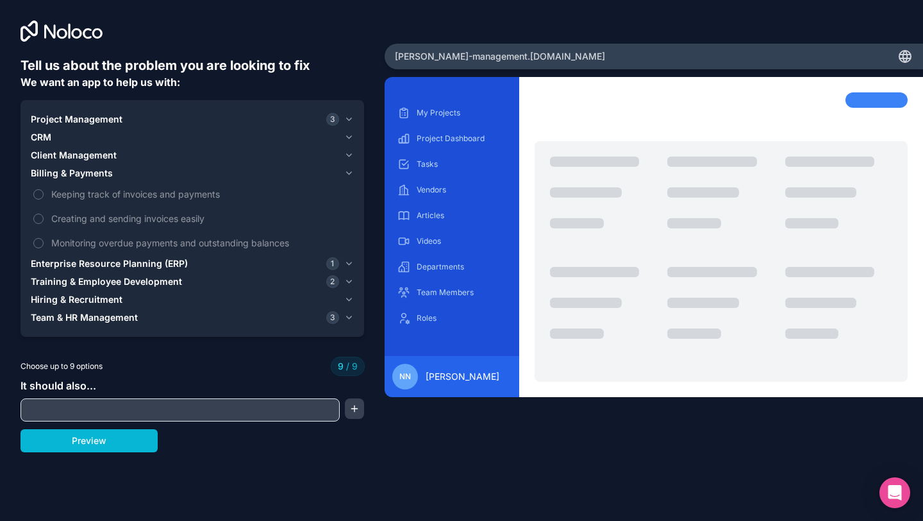
click at [152, 169] on div "Billing & Payments" at bounding box center [185, 173] width 308 height 13
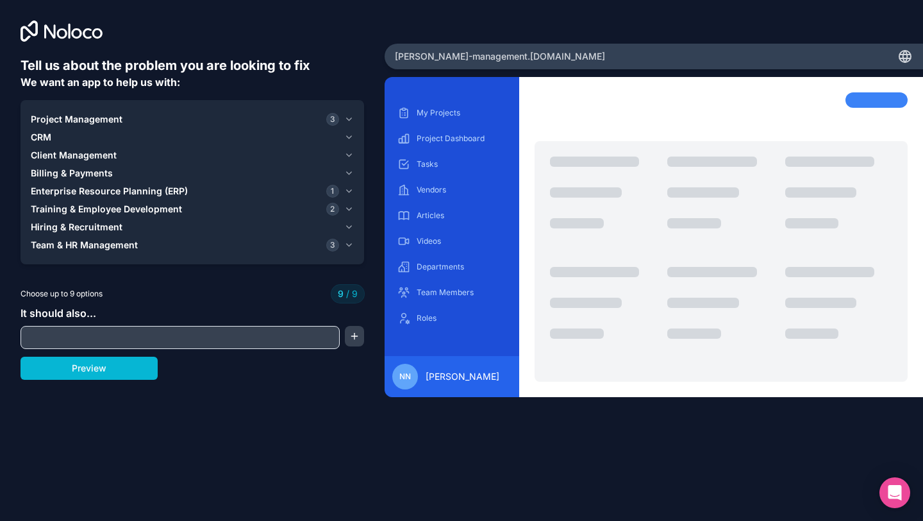
click at [146, 334] on input "text" at bounding box center [180, 337] width 313 height 18
click at [353, 339] on button "button" at bounding box center [354, 336] width 19 height 21
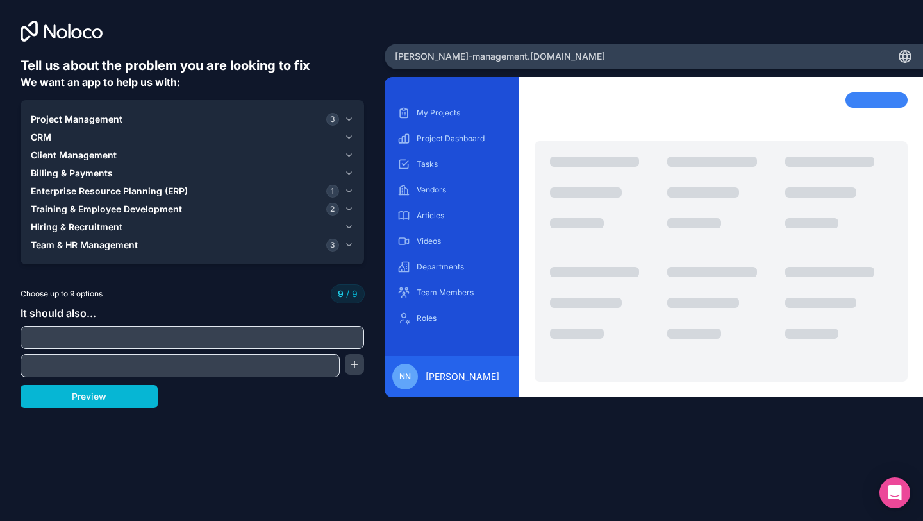
click at [328, 334] on input "text" at bounding box center [192, 337] width 337 height 18
click at [144, 407] on button "Preview" at bounding box center [89, 396] width 137 height 23
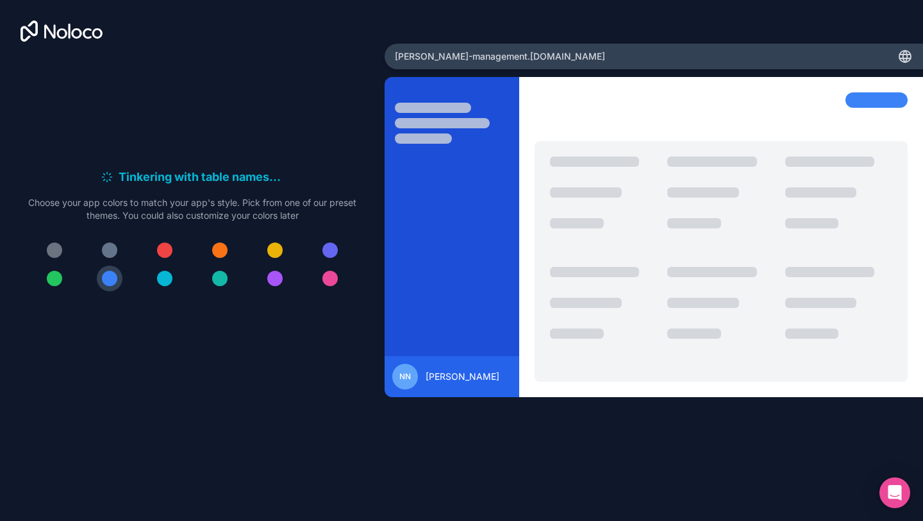
click at [164, 254] on div at bounding box center [164, 249] width 15 height 15
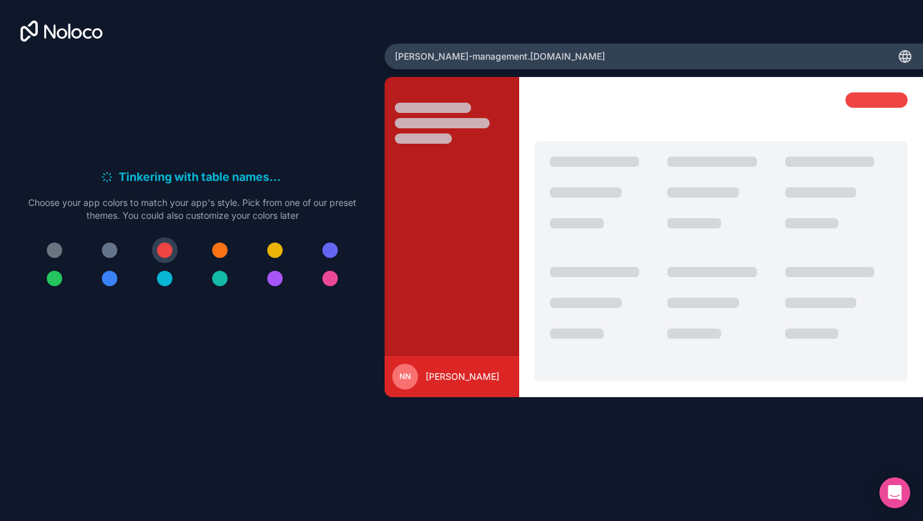
click at [288, 245] on div at bounding box center [192, 264] width 328 height 54
click at [281, 253] on div at bounding box center [274, 249] width 15 height 15
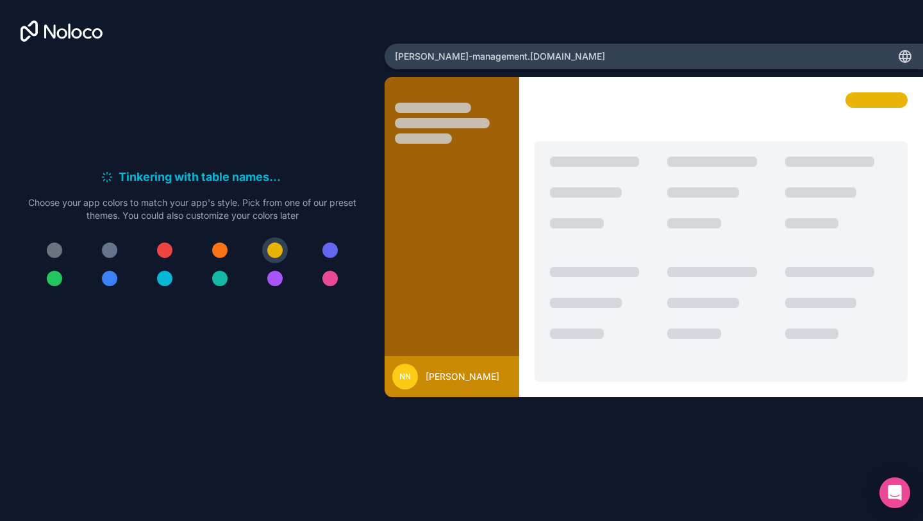
click at [320, 253] on button at bounding box center [330, 250] width 26 height 26
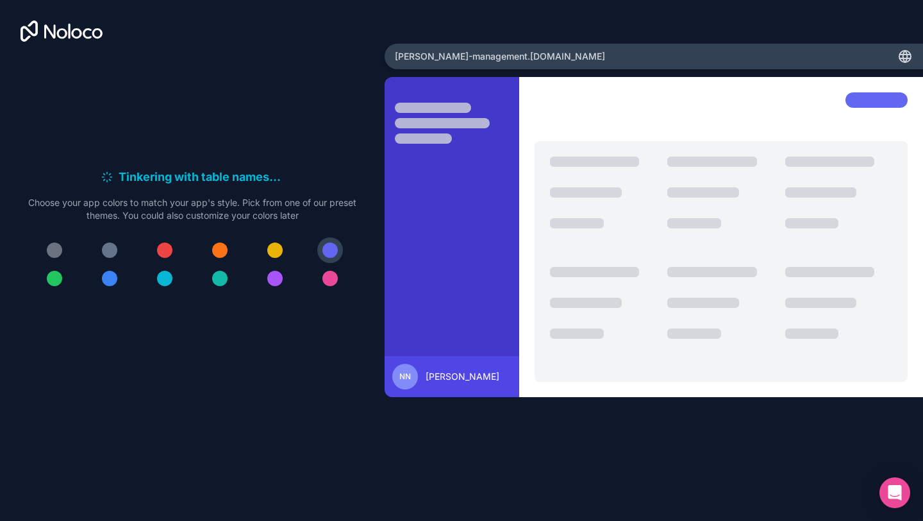
click at [328, 287] on button at bounding box center [330, 278] width 26 height 26
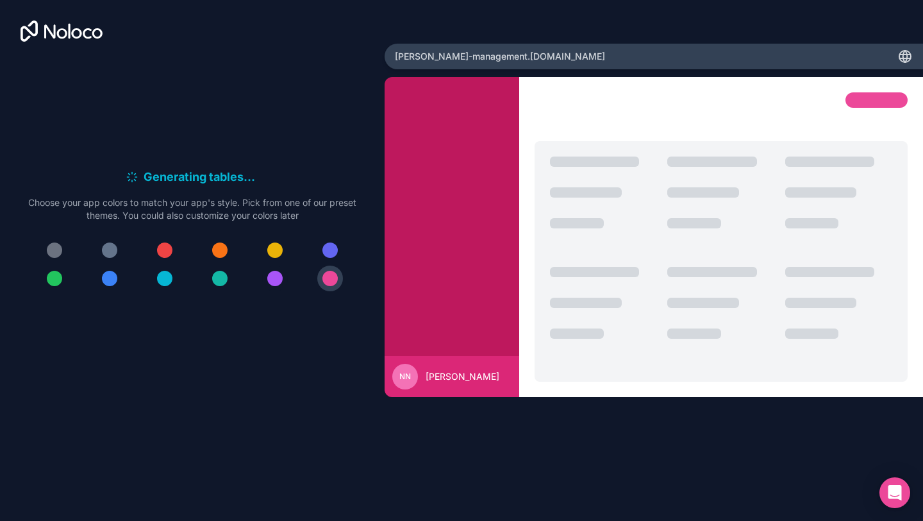
click at [269, 275] on div at bounding box center [274, 278] width 15 height 15
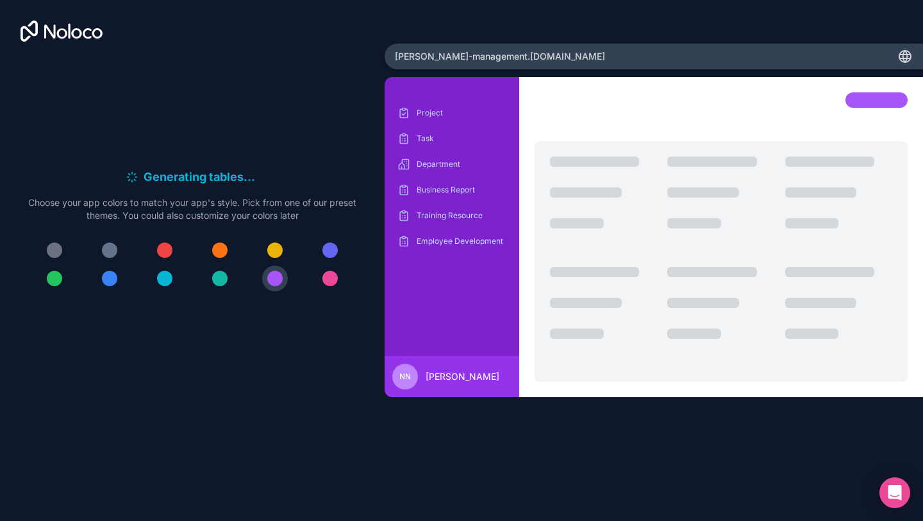
click at [213, 267] on div at bounding box center [192, 264] width 328 height 54
click at [222, 269] on button at bounding box center [220, 278] width 26 height 26
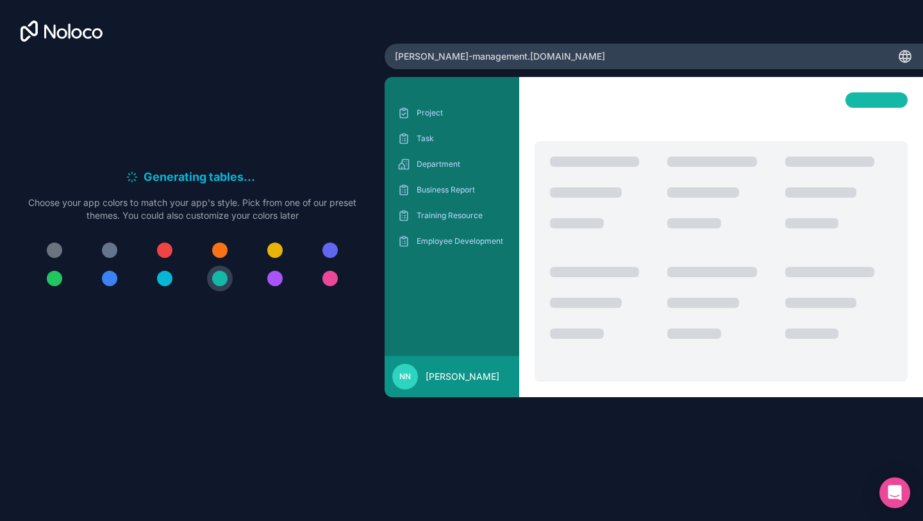
click at [151, 269] on div at bounding box center [192, 264] width 328 height 54
click at [165, 274] on div at bounding box center [164, 278] width 15 height 15
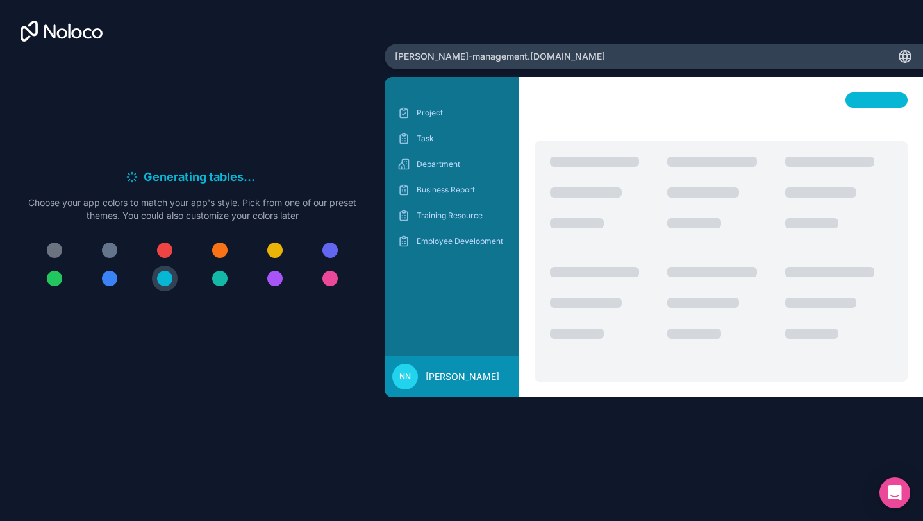
click at [110, 280] on div at bounding box center [109, 278] width 15 height 15
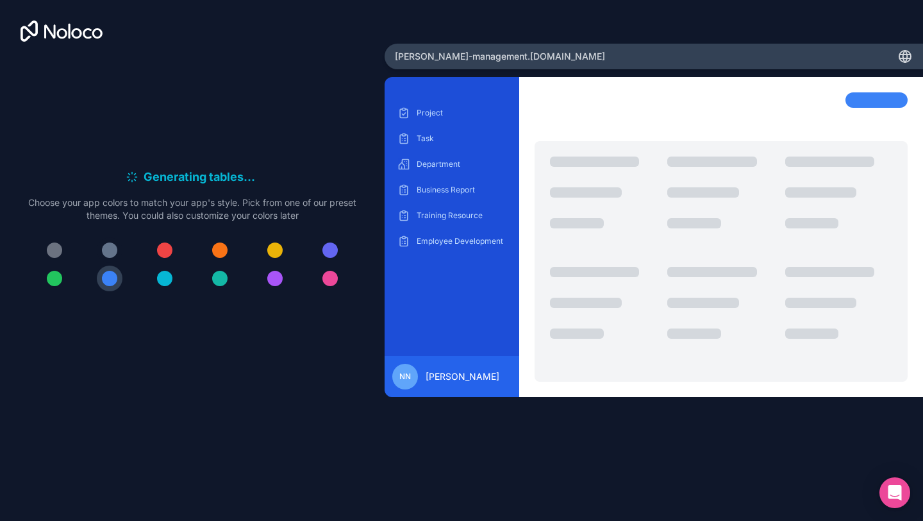
click at [113, 246] on div at bounding box center [109, 249] width 15 height 15
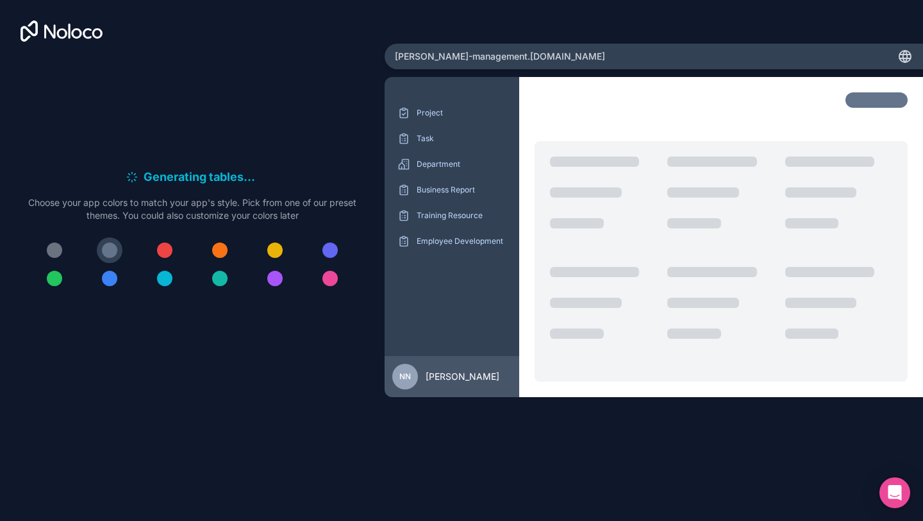
click at [67, 243] on div at bounding box center [192, 264] width 328 height 54
click at [56, 248] on div at bounding box center [54, 249] width 15 height 15
click at [56, 277] on div at bounding box center [54, 278] width 15 height 15
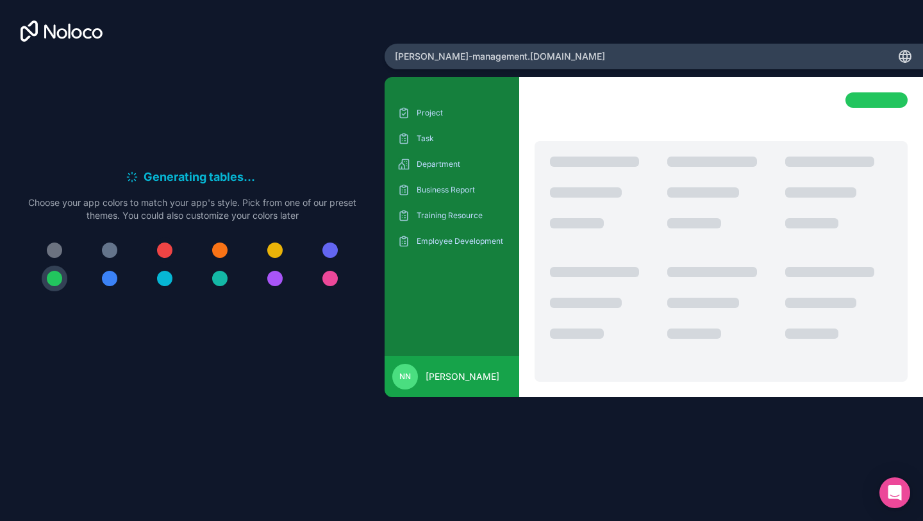
click at [172, 249] on div at bounding box center [164, 249] width 15 height 15
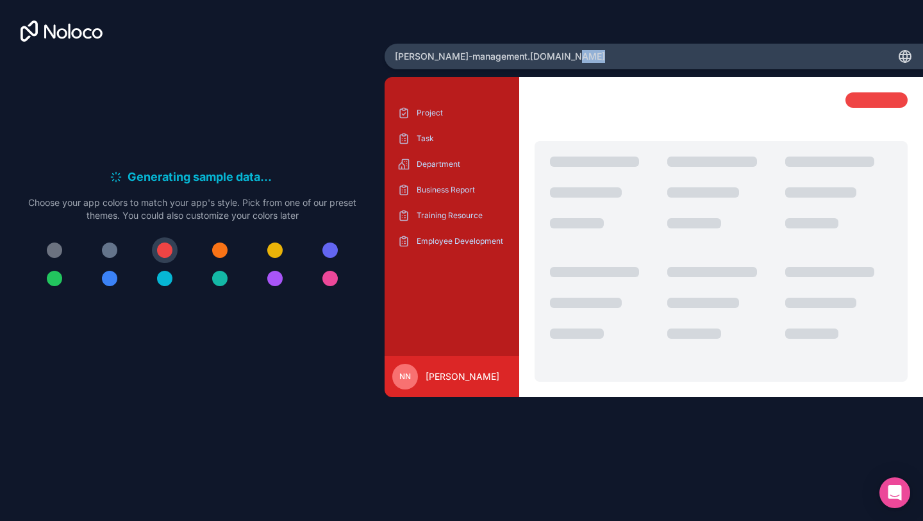
click at [908, 53] on icon at bounding box center [905, 56] width 15 height 15
click at [893, 54] on div "[PERSON_NAME]-management .[DOMAIN_NAME]" at bounding box center [654, 57] width 539 height 26
click at [902, 61] on icon at bounding box center [906, 57] width 12 height 12
click at [625, 53] on div "[PERSON_NAME]-management .[DOMAIN_NAME]" at bounding box center [654, 57] width 539 height 26
click at [616, 58] on div "[PERSON_NAME]-management .[DOMAIN_NAME]" at bounding box center [654, 57] width 539 height 26
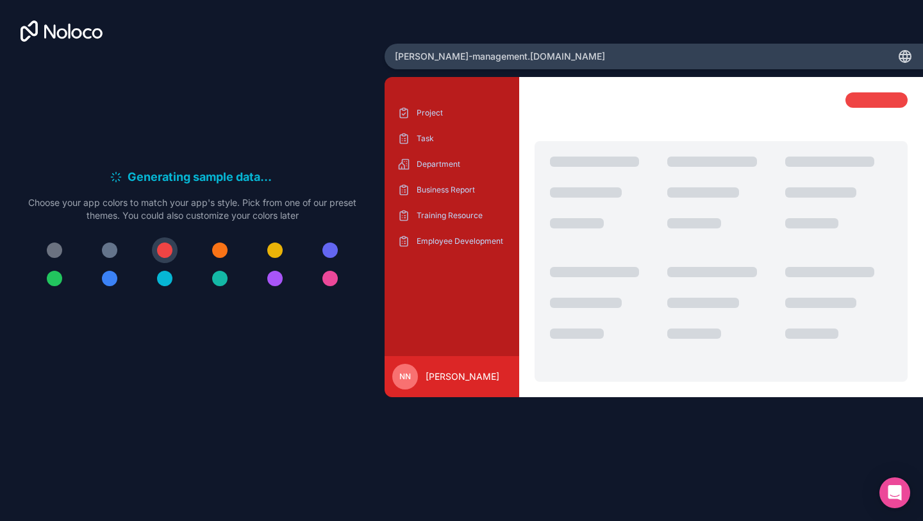
click at [618, 60] on div "[PERSON_NAME]-management .[DOMAIN_NAME]" at bounding box center [654, 57] width 539 height 26
click at [900, 56] on icon at bounding box center [906, 57] width 12 height 12
click at [736, 52] on div "[PERSON_NAME]-management .[DOMAIN_NAME]" at bounding box center [654, 57] width 539 height 26
click at [588, 181] on div at bounding box center [721, 261] width 373 height 240
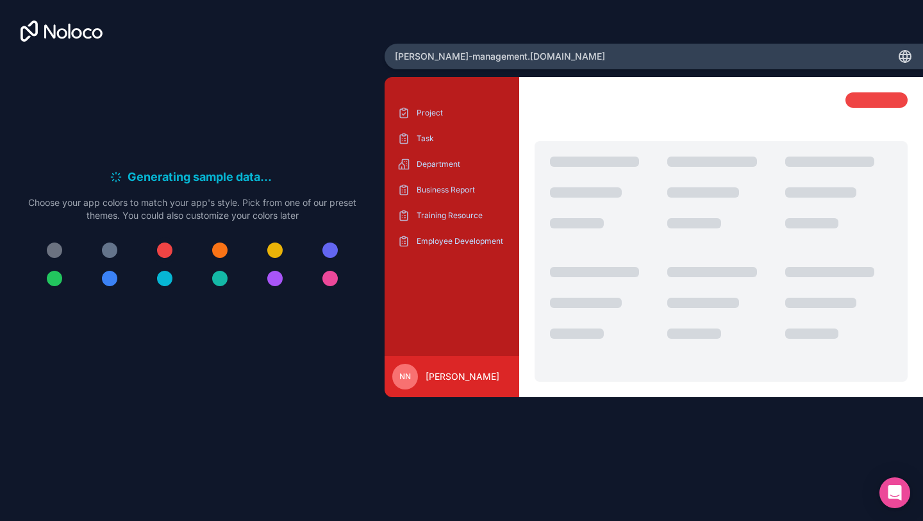
click at [169, 246] on div at bounding box center [164, 249] width 15 height 15
click at [526, 165] on div at bounding box center [721, 237] width 404 height 321
click at [441, 162] on p "Department" at bounding box center [462, 164] width 90 height 10
click at [439, 144] on div "Task" at bounding box center [452, 138] width 114 height 21
click at [461, 389] on div "[PERSON_NAME]" at bounding box center [451, 377] width 119 height 26
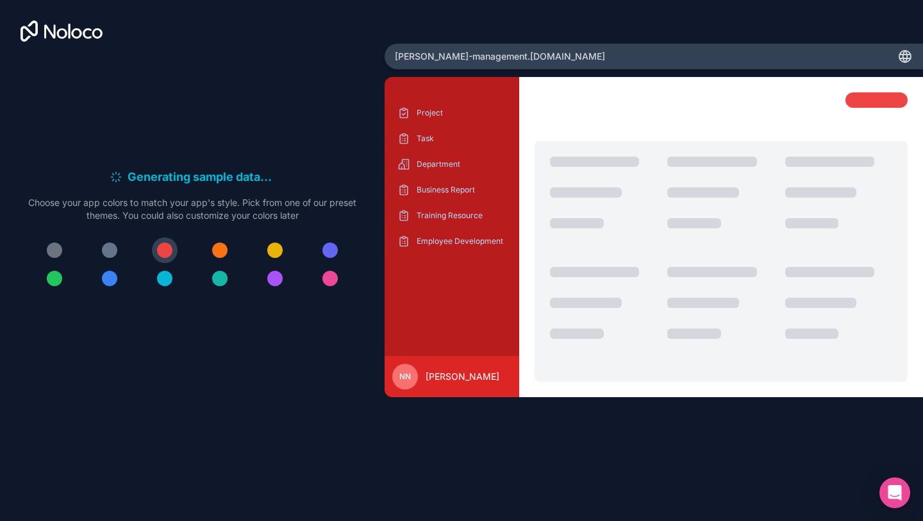
click at [910, 56] on icon at bounding box center [905, 56] width 15 height 15
click at [470, 56] on span "[PERSON_NAME]-management .[DOMAIN_NAME]" at bounding box center [500, 56] width 210 height 13
click at [62, 26] on icon at bounding box center [62, 31] width 82 height 21
click at [106, 249] on div at bounding box center [109, 249] width 15 height 15
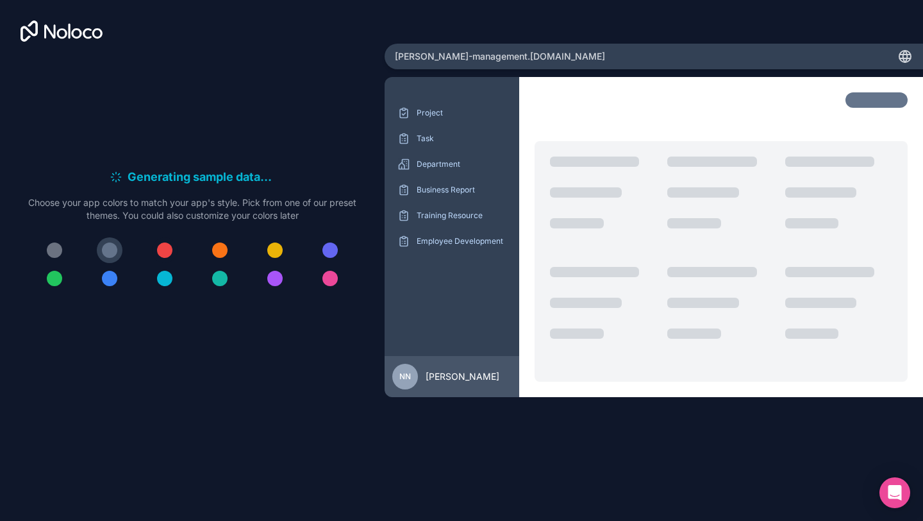
click at [173, 247] on button at bounding box center [165, 250] width 26 height 26
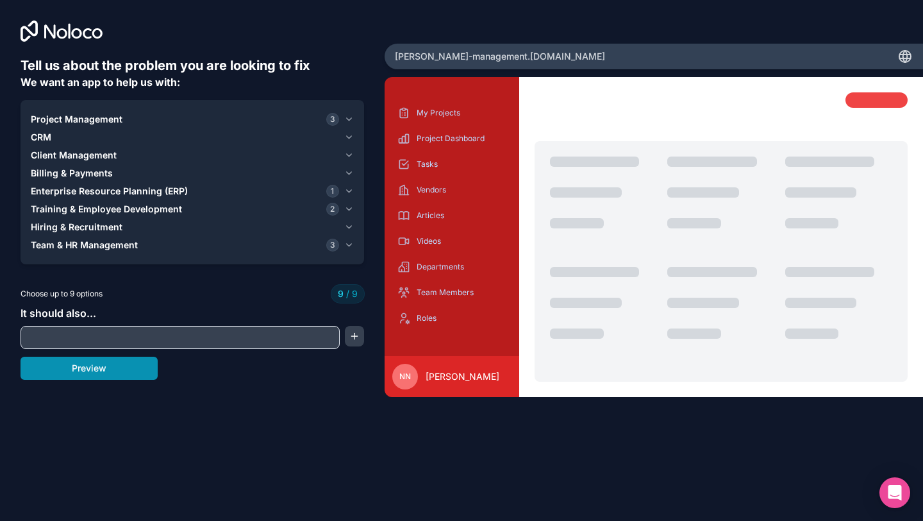
click at [148, 368] on button "Preview" at bounding box center [89, 367] width 137 height 23
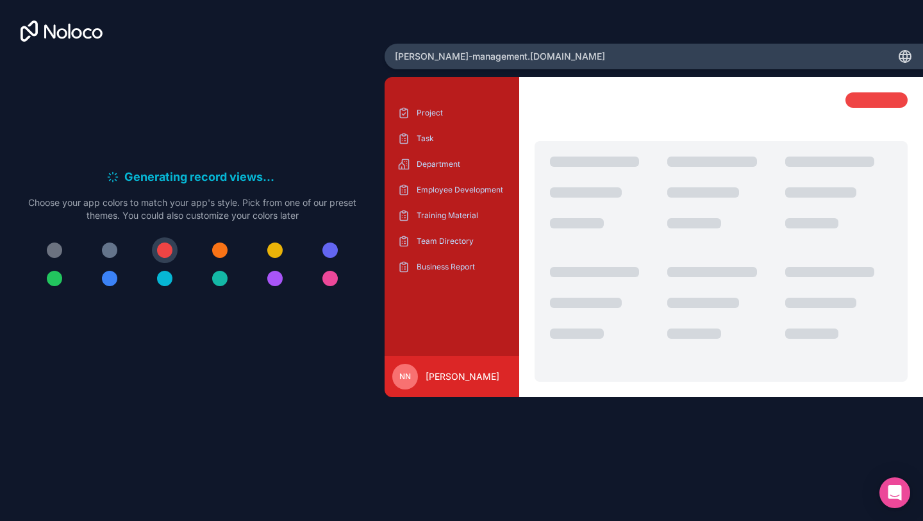
click at [551, 59] on div "[PERSON_NAME]-management .[DOMAIN_NAME]" at bounding box center [654, 57] width 539 height 26
click at [515, 53] on span "[PERSON_NAME]-management .[DOMAIN_NAME]" at bounding box center [500, 56] width 210 height 13
click at [426, 212] on p "Training Material" at bounding box center [462, 215] width 90 height 10
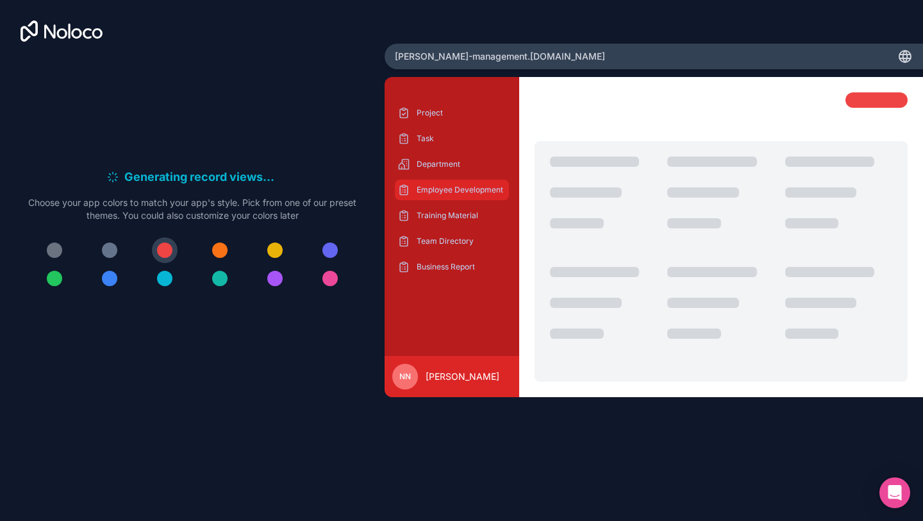
click at [457, 190] on p "Employee Development" at bounding box center [462, 190] width 90 height 10
click at [174, 243] on button at bounding box center [165, 250] width 26 height 26
click at [217, 245] on div at bounding box center [219, 249] width 15 height 15
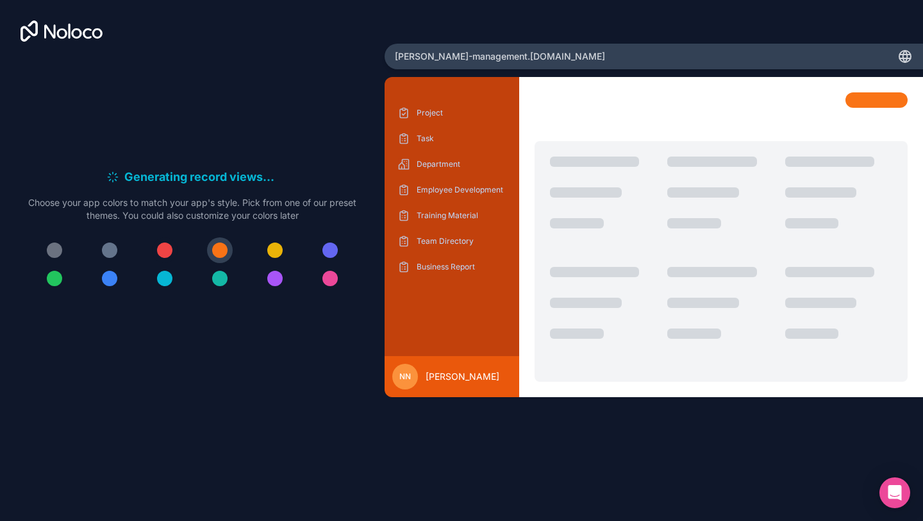
click at [172, 245] on button at bounding box center [165, 250] width 26 height 26
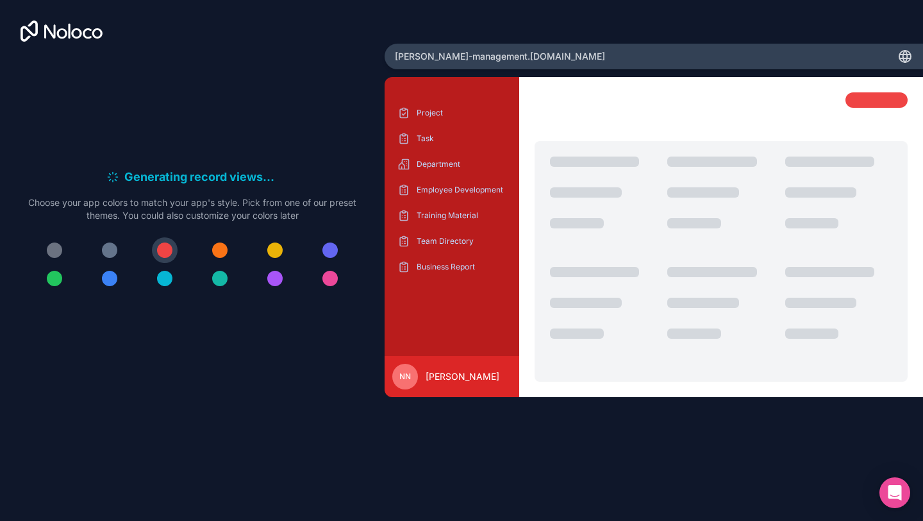
click at [859, 90] on div at bounding box center [721, 237] width 404 height 321
click at [909, 50] on icon at bounding box center [905, 56] width 15 height 15
drag, startPoint x: 909, startPoint y: 50, endPoint x: 900, endPoint y: 50, distance: 8.3
click at [900, 50] on icon at bounding box center [905, 56] width 15 height 15
drag, startPoint x: 900, startPoint y: 50, endPoint x: 809, endPoint y: 50, distance: 91.0
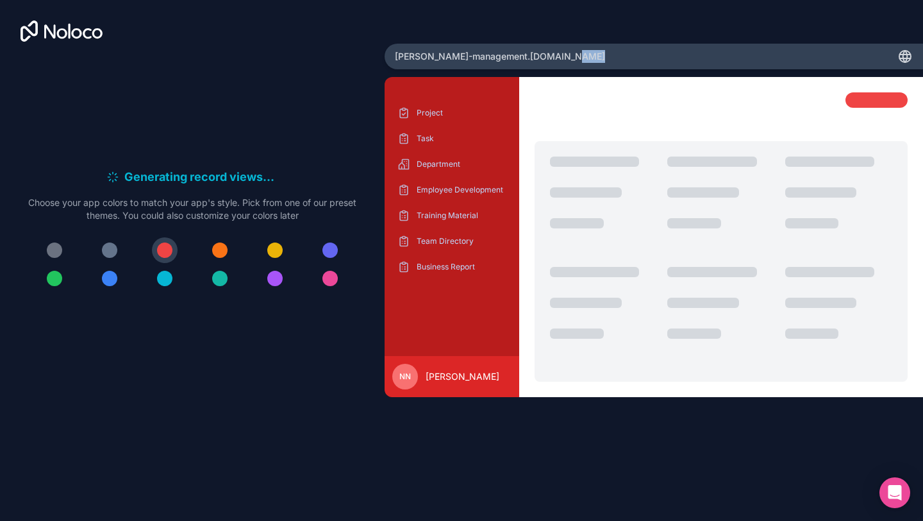
click at [809, 50] on div "[PERSON_NAME]-management .[DOMAIN_NAME]" at bounding box center [654, 57] width 539 height 26
click at [519, 53] on span "[PERSON_NAME]-management .[DOMAIN_NAME]" at bounding box center [500, 56] width 210 height 13
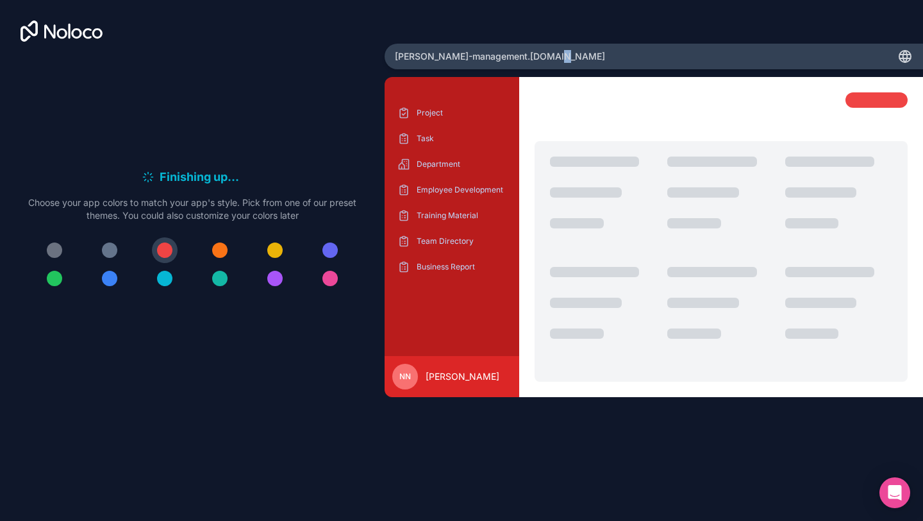
click at [519, 53] on span "[PERSON_NAME]-management .[DOMAIN_NAME]" at bounding box center [500, 56] width 210 height 13
